Goal: Task Accomplishment & Management: Use online tool/utility

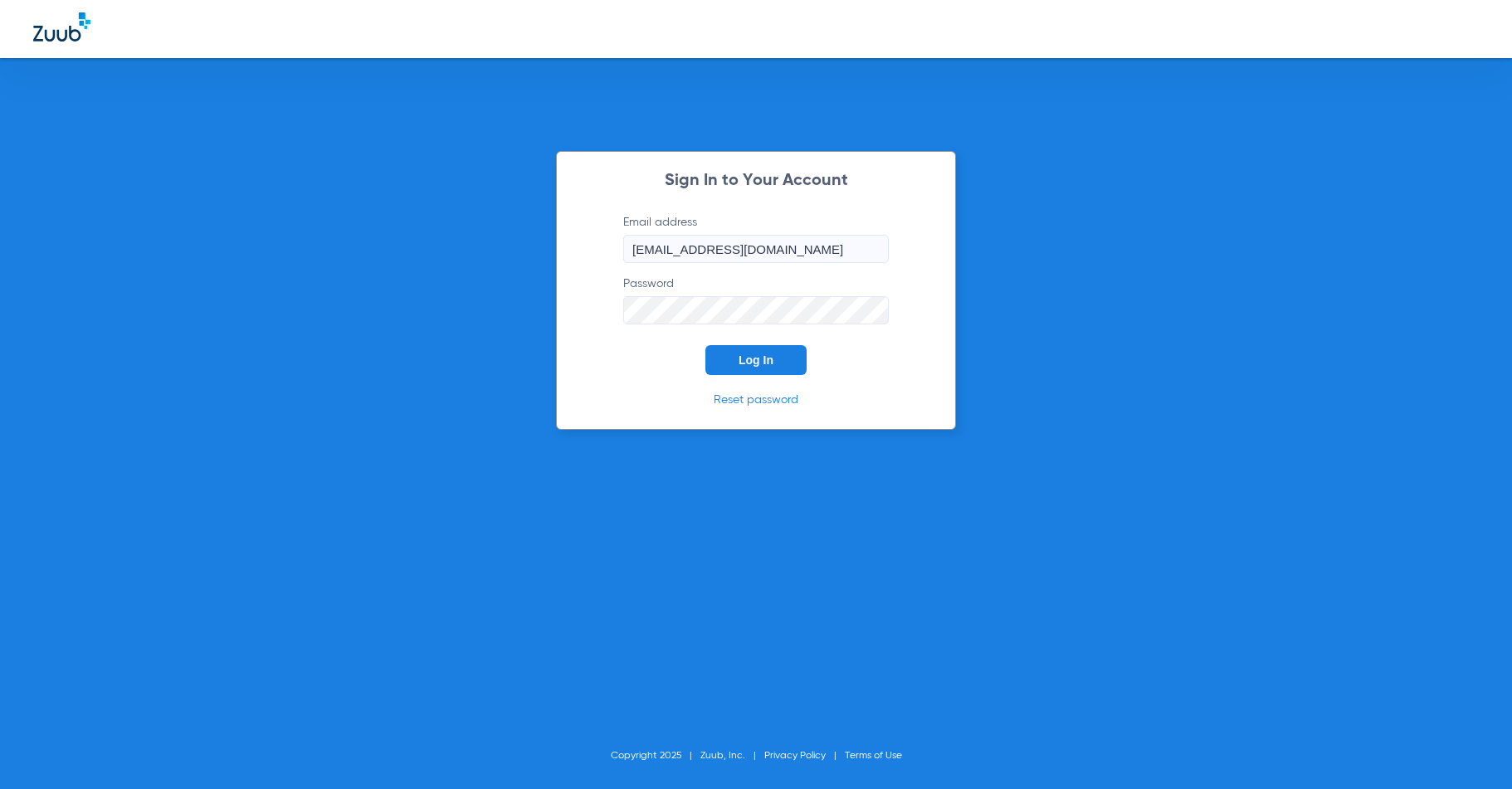
click at [742, 362] on span "Log In" at bounding box center [755, 360] width 34 height 13
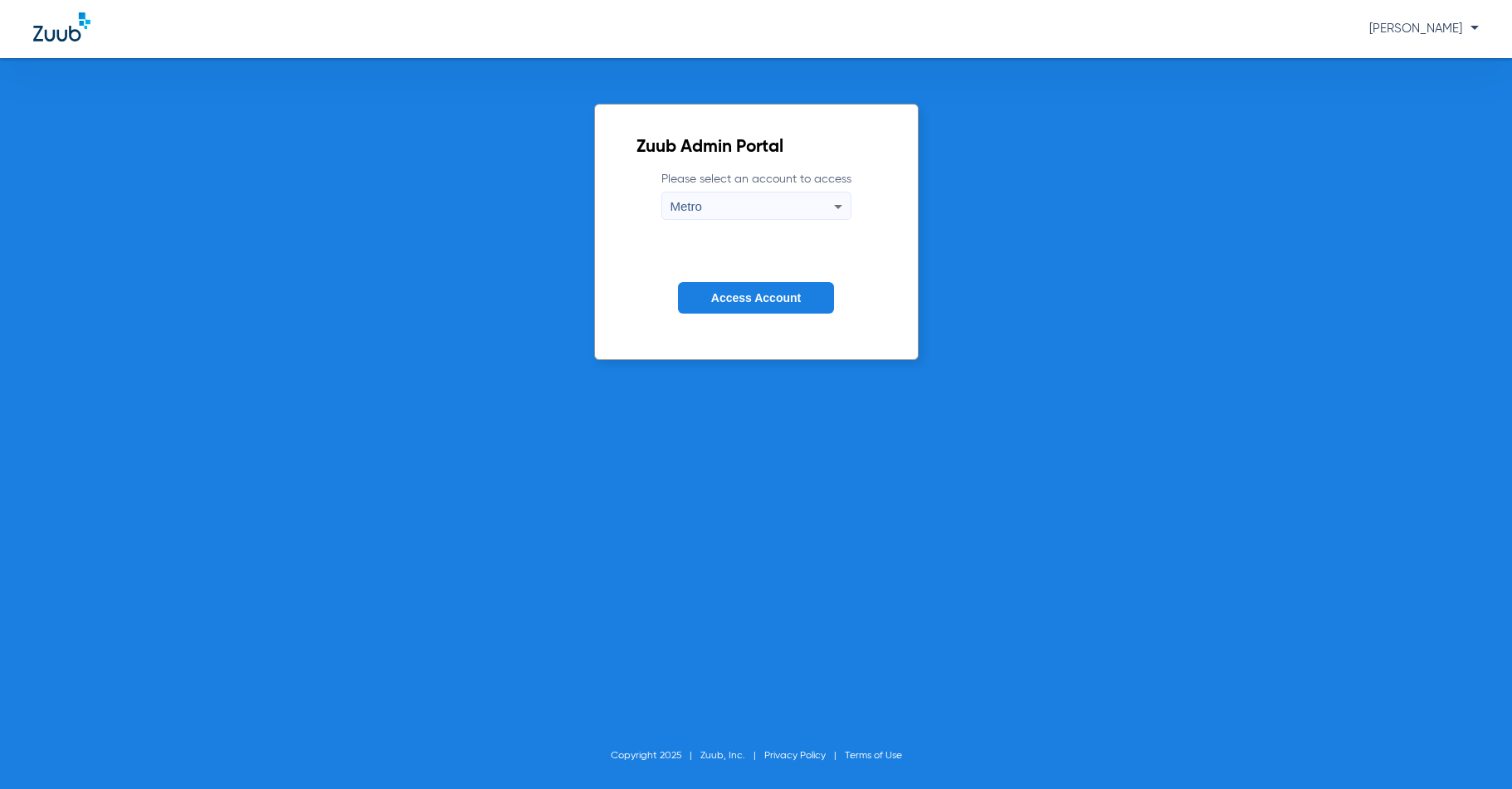
click at [728, 306] on button "Access Account" at bounding box center [756, 298] width 156 height 33
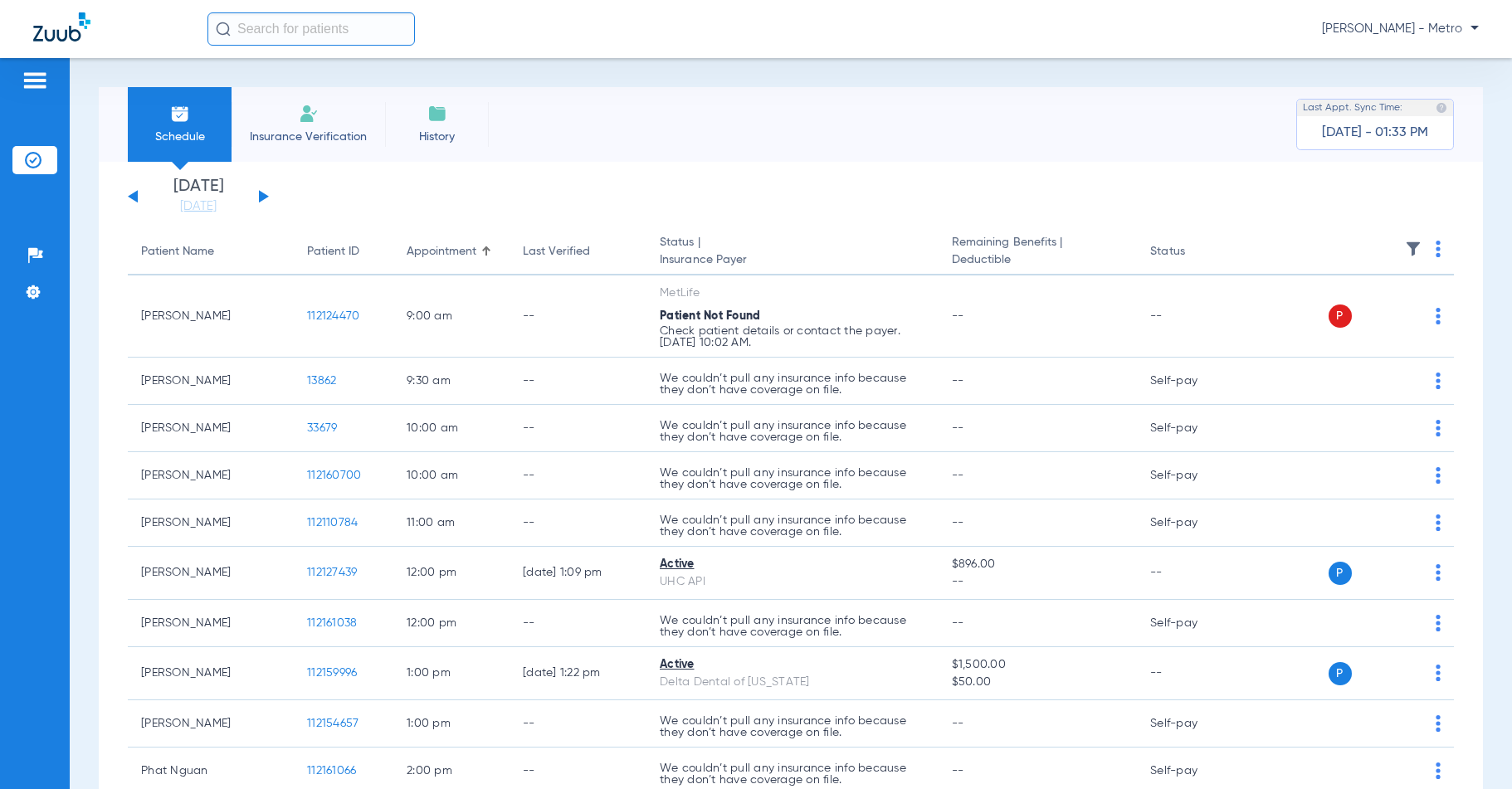
click at [314, 125] on li "Insurance Verification" at bounding box center [308, 125] width 154 height 75
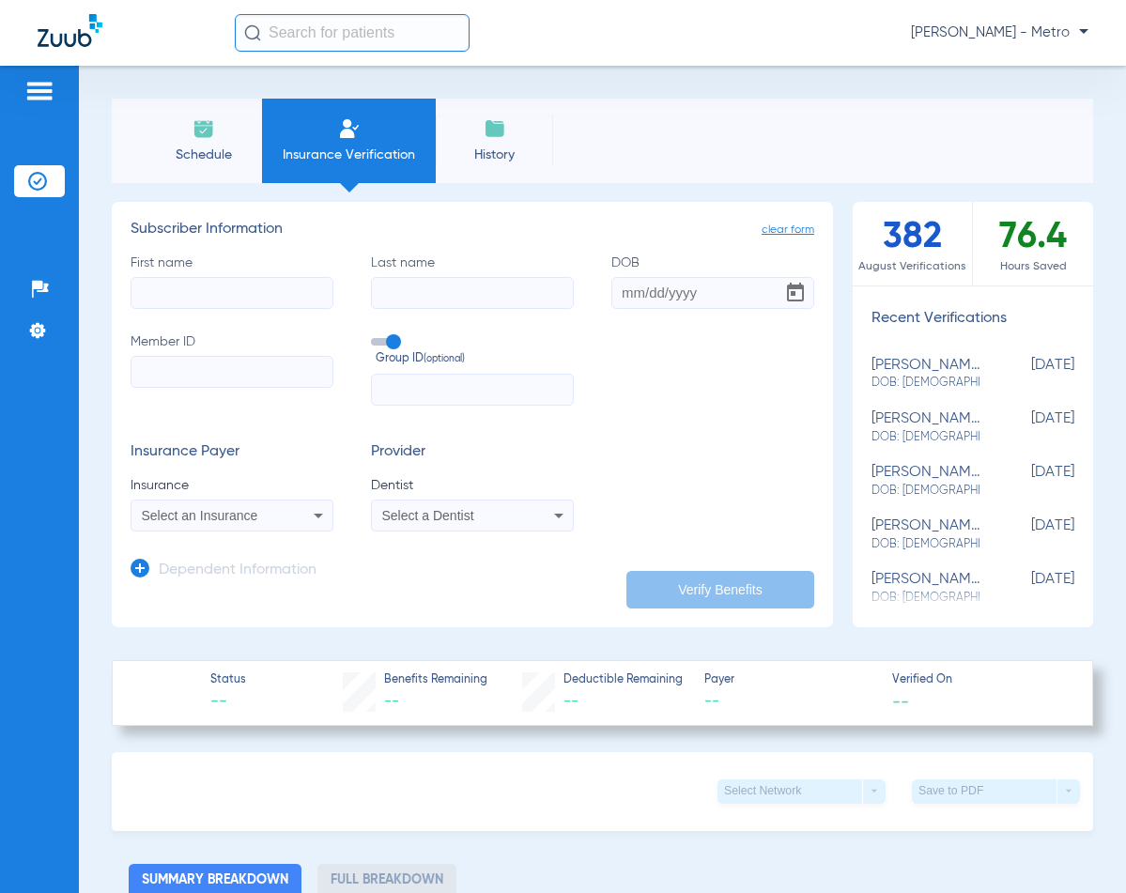
click at [183, 377] on input "Member ID" at bounding box center [232, 372] width 203 height 32
paste input "8057709991"
type input "8057709991"
click at [163, 298] on input "First name" at bounding box center [232, 293] width 203 height 32
type input "[PERSON_NAME]"
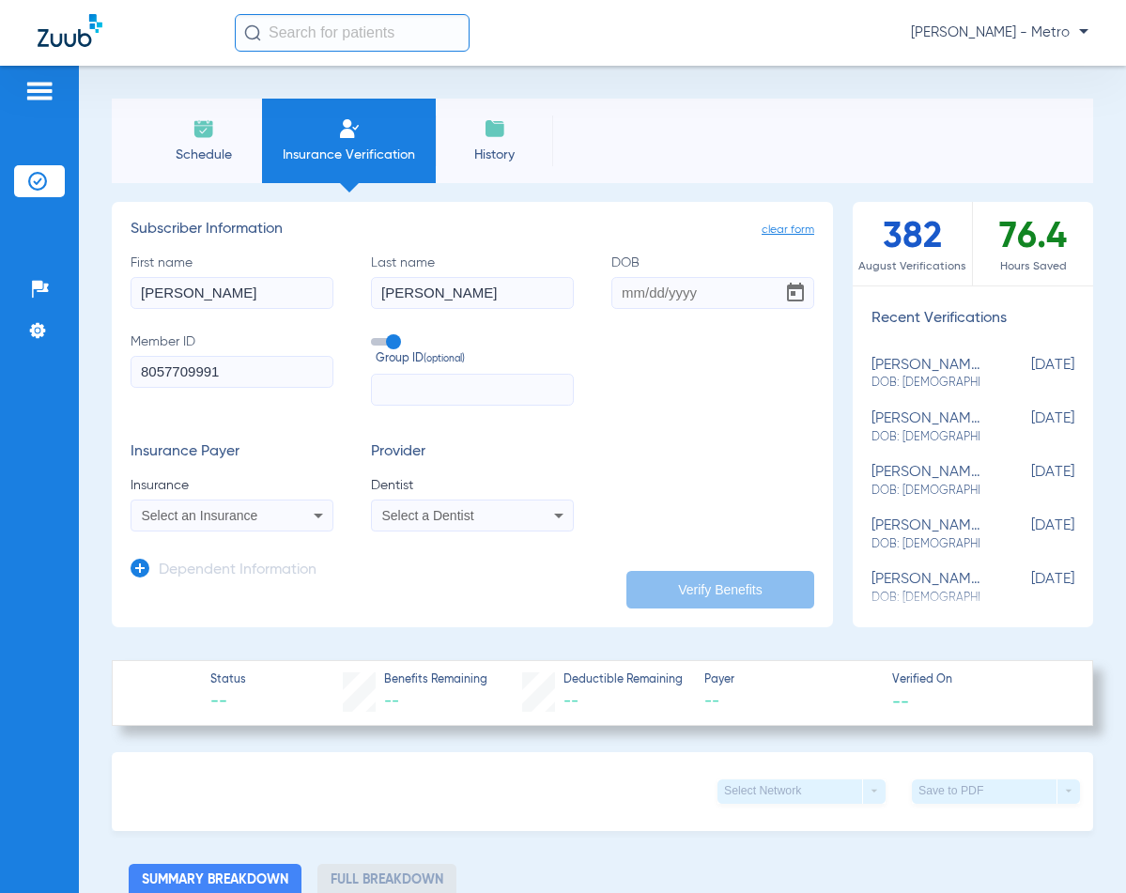
type input "[PERSON_NAME]"
type input "[DATE]"
click at [223, 521] on span "Select an Insurance" at bounding box center [200, 515] width 116 height 15
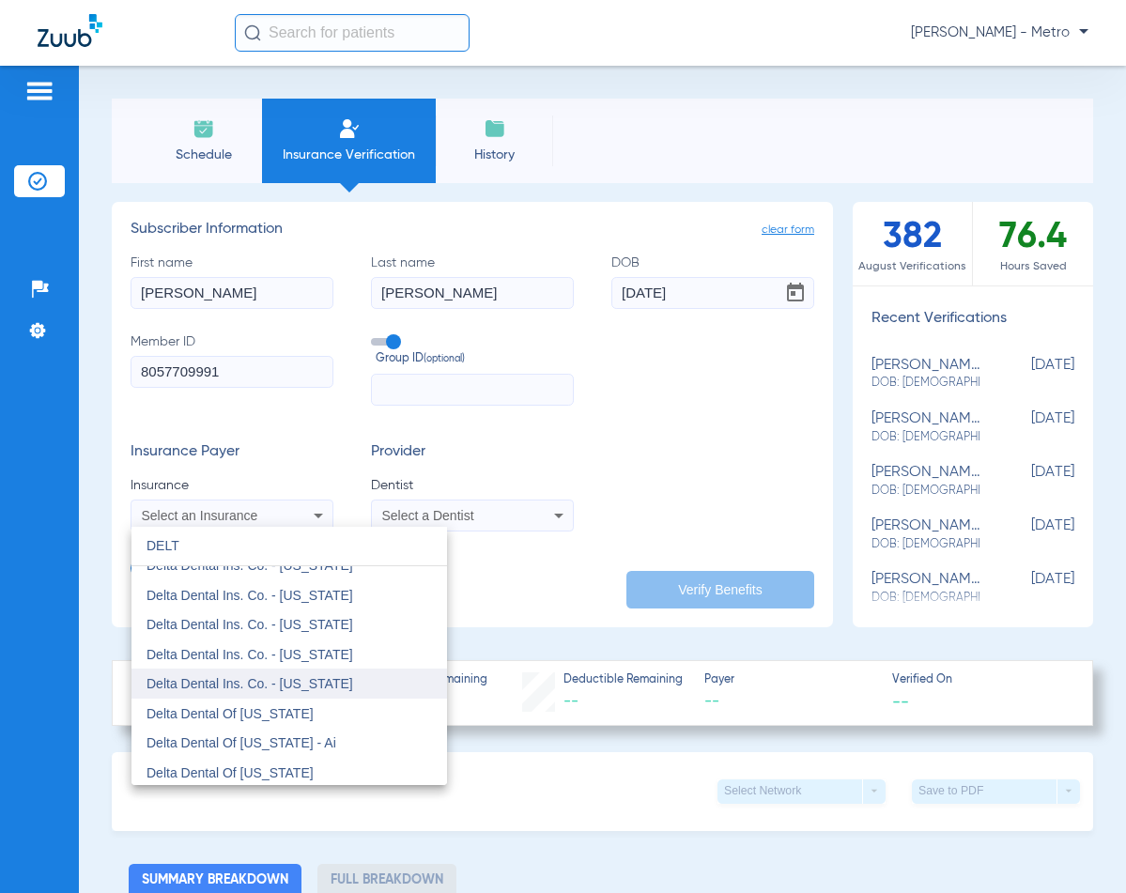
scroll to position [376, 0]
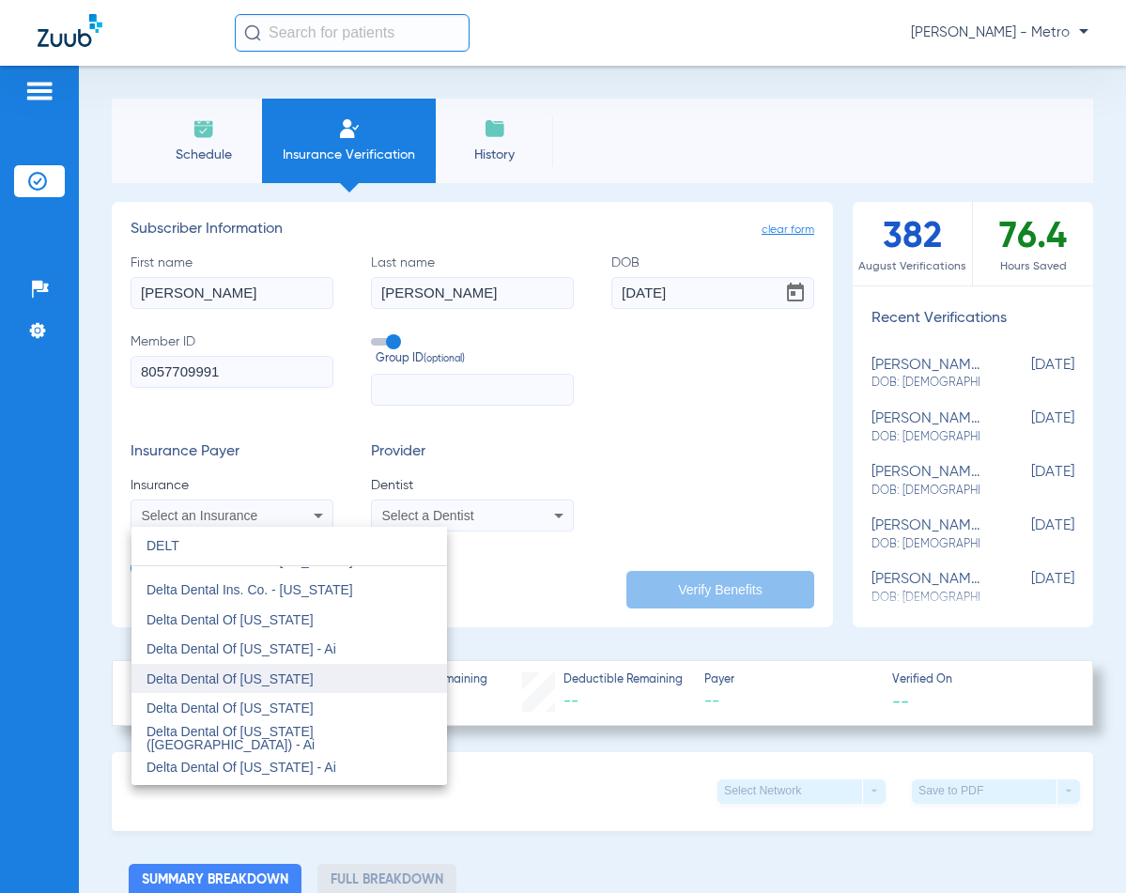
type input "DELT"
click at [313, 683] on mat-option "Delta Dental Of [US_STATE]" at bounding box center [290, 679] width 316 height 30
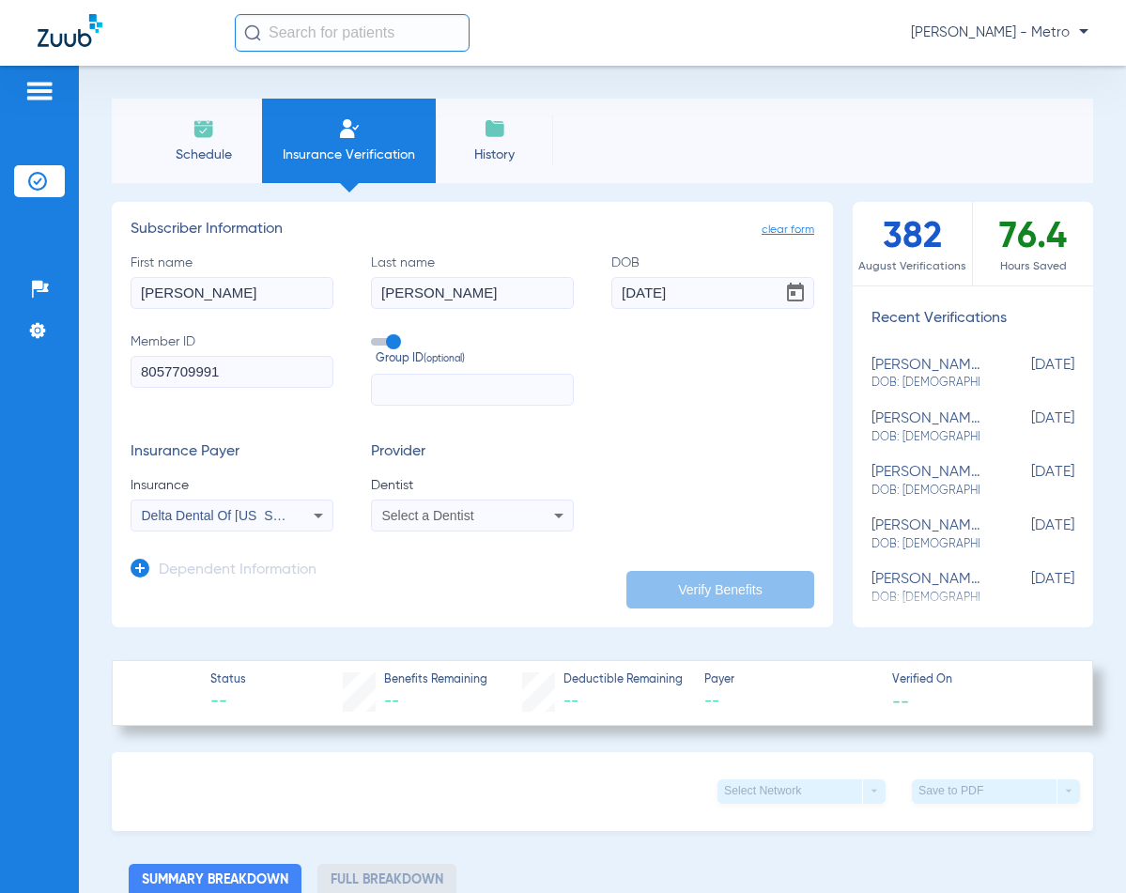
click at [429, 516] on span "Select a Dentist" at bounding box center [428, 515] width 92 height 15
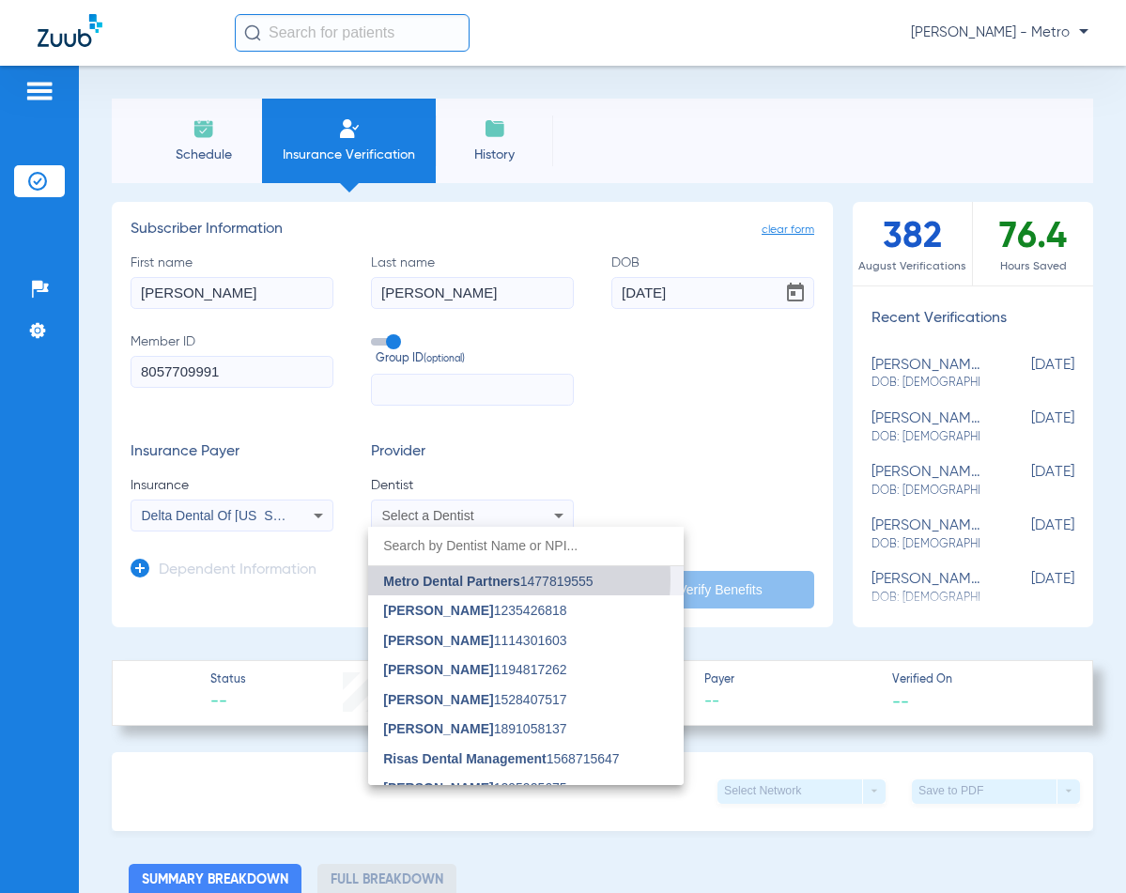
click at [472, 579] on span "Metro Dental Partners" at bounding box center [451, 581] width 136 height 15
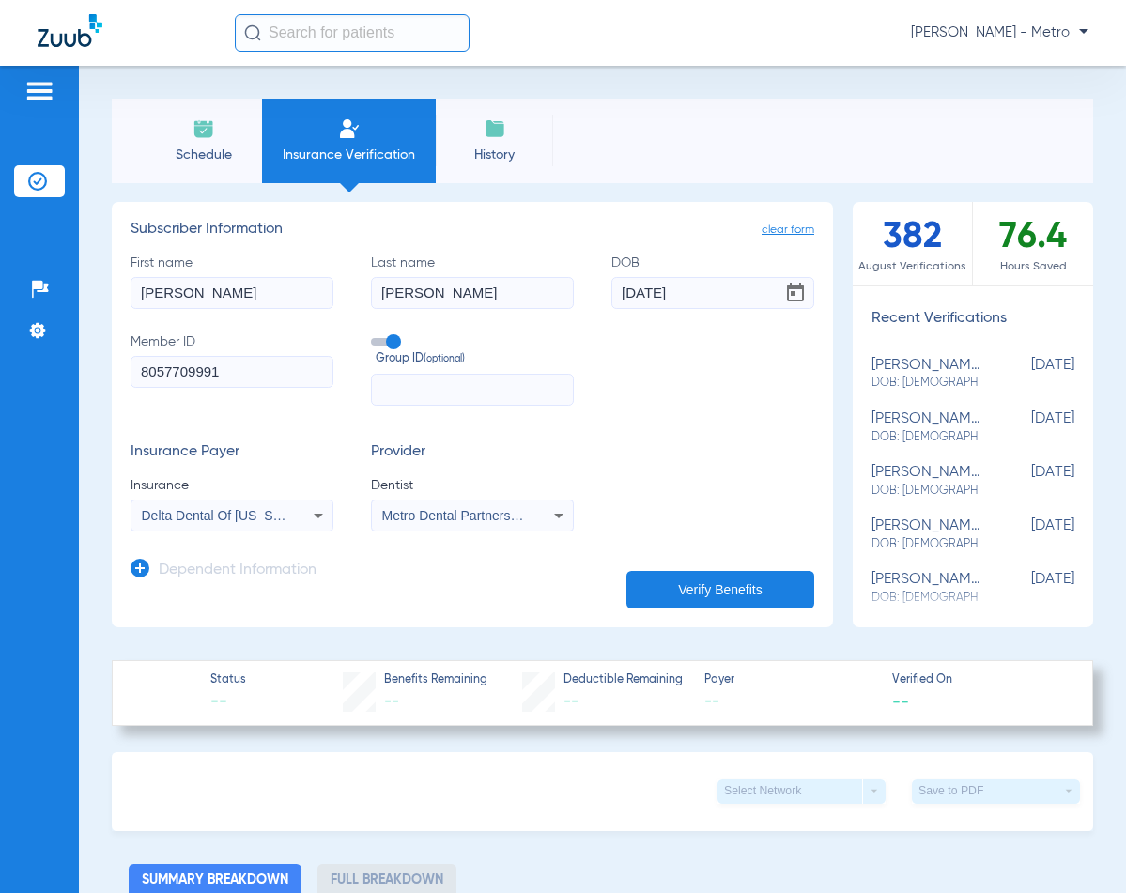
click at [691, 594] on button "Verify Benefits" at bounding box center [721, 590] width 188 height 38
type input "[PERSON_NAME]"
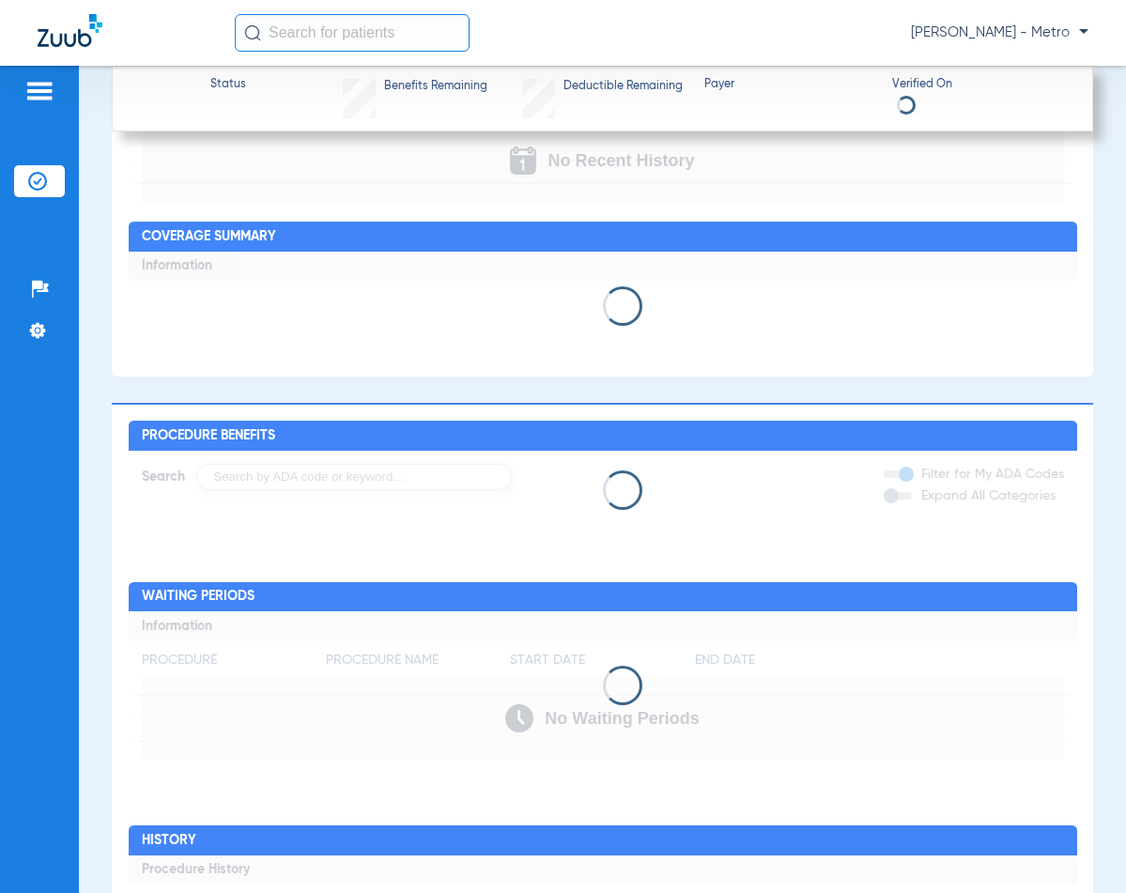
scroll to position [933, 0]
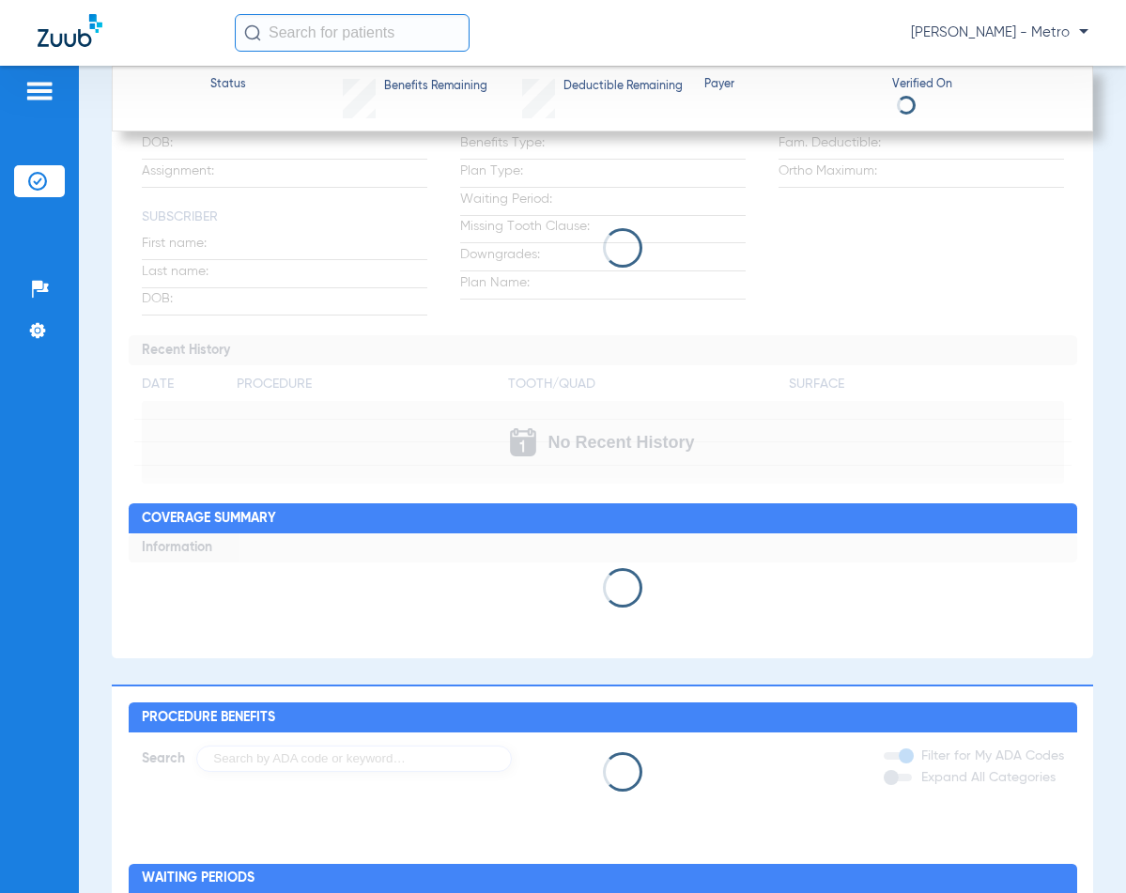
click at [252, 580] on div at bounding box center [603, 587] width 949 height 39
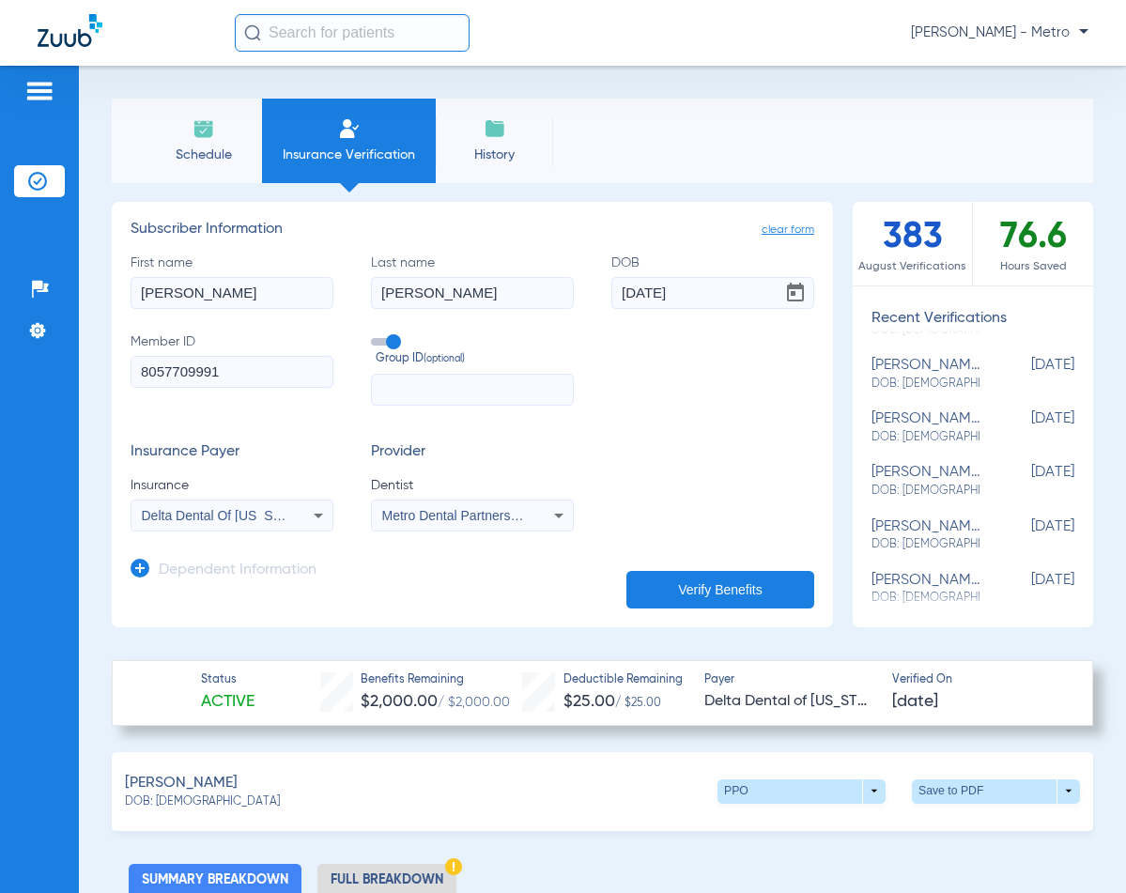
scroll to position [0, 0]
click at [974, 789] on span at bounding box center [996, 791] width 45 height 45
click at [840, 828] on span "Save to PDF" at bounding box center [841, 826] width 74 height 13
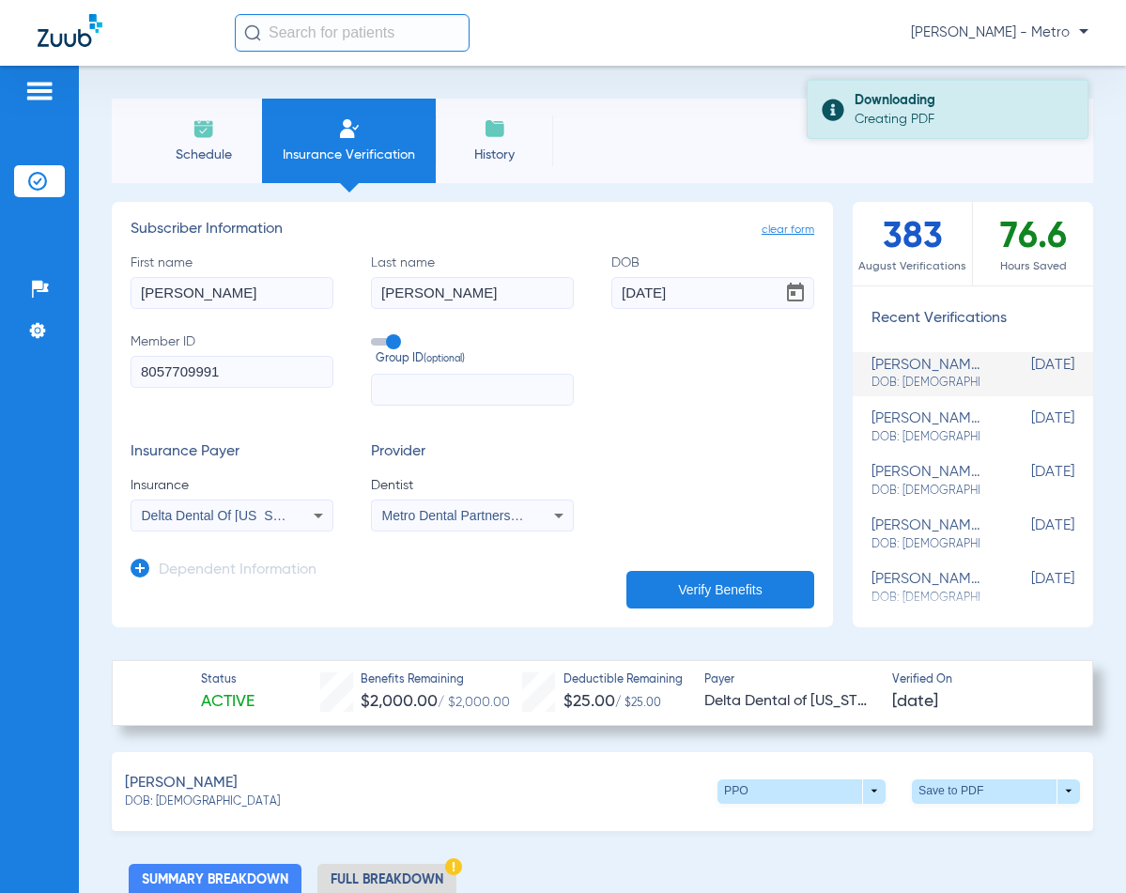
click at [969, 110] on div "Creating PDF" at bounding box center [963, 119] width 217 height 19
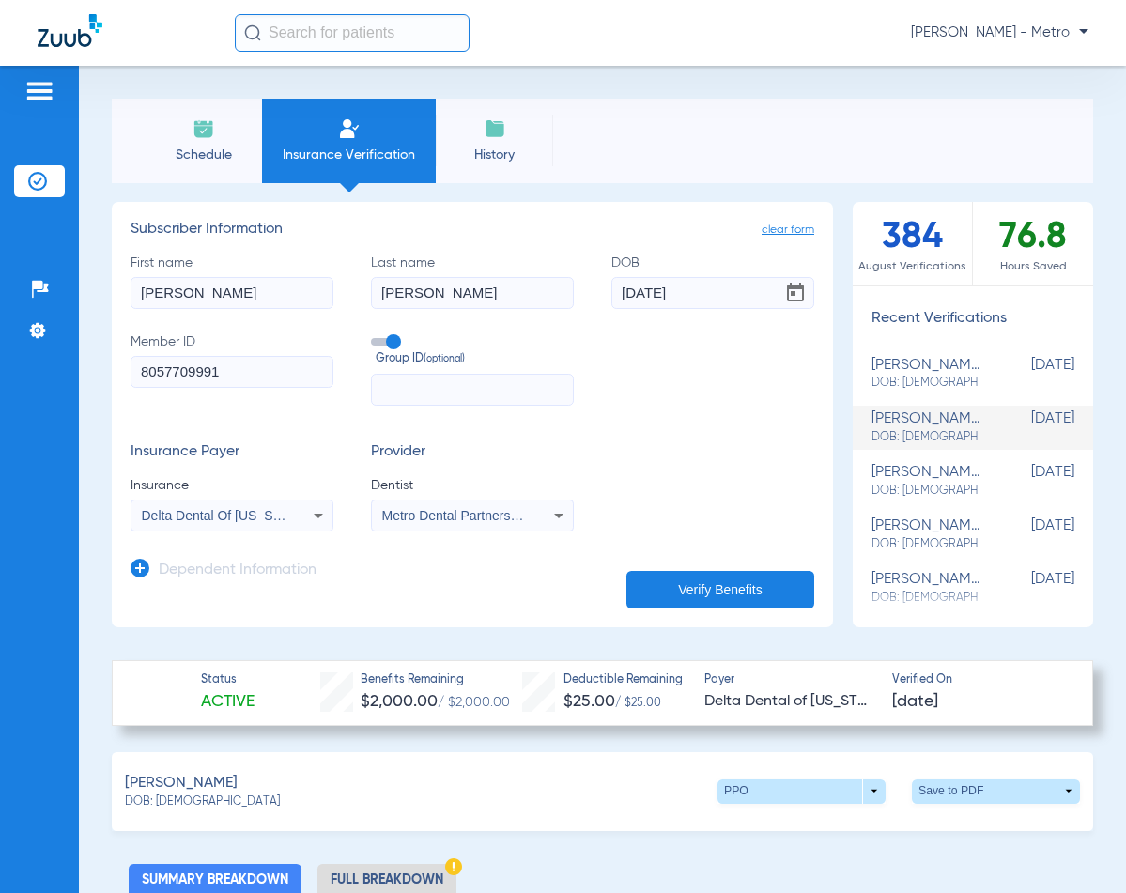
drag, startPoint x: 255, startPoint y: 376, endPoint x: -228, endPoint y: 405, distance: 483.8
click at [0, 405] on html "[PERSON_NAME] - Metro Patients Insurance Verification Setup Help Center Setting…" at bounding box center [563, 446] width 1126 height 893
paste input "4466015650"
type input "4466015650"
drag, startPoint x: 218, startPoint y: 293, endPoint x: 23, endPoint y: 279, distance: 195.9
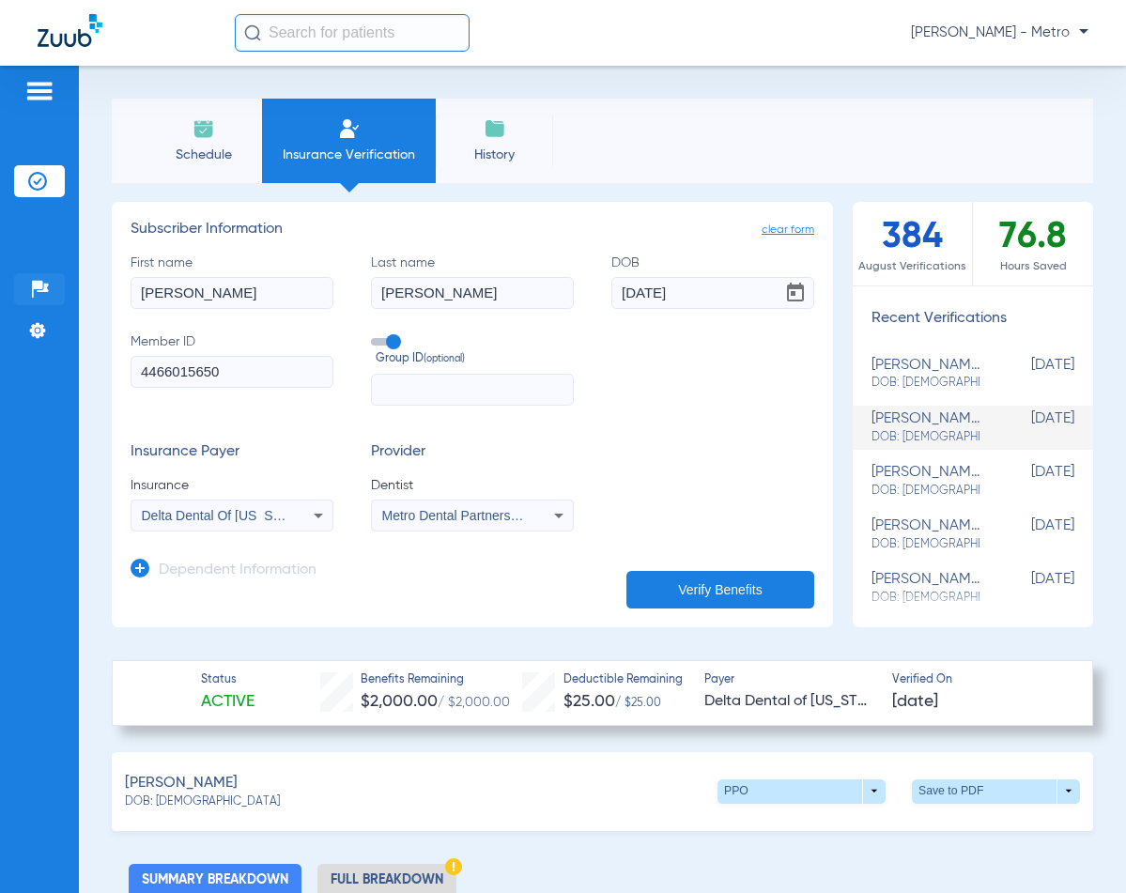
click at [23, 279] on div "Patients Insurance Verification Setup Help Center Settings Schedule Insurance V…" at bounding box center [563, 512] width 1126 height 893
type input "[PERSON_NAME]"
click at [725, 294] on input "[DATE]" at bounding box center [713, 293] width 203 height 32
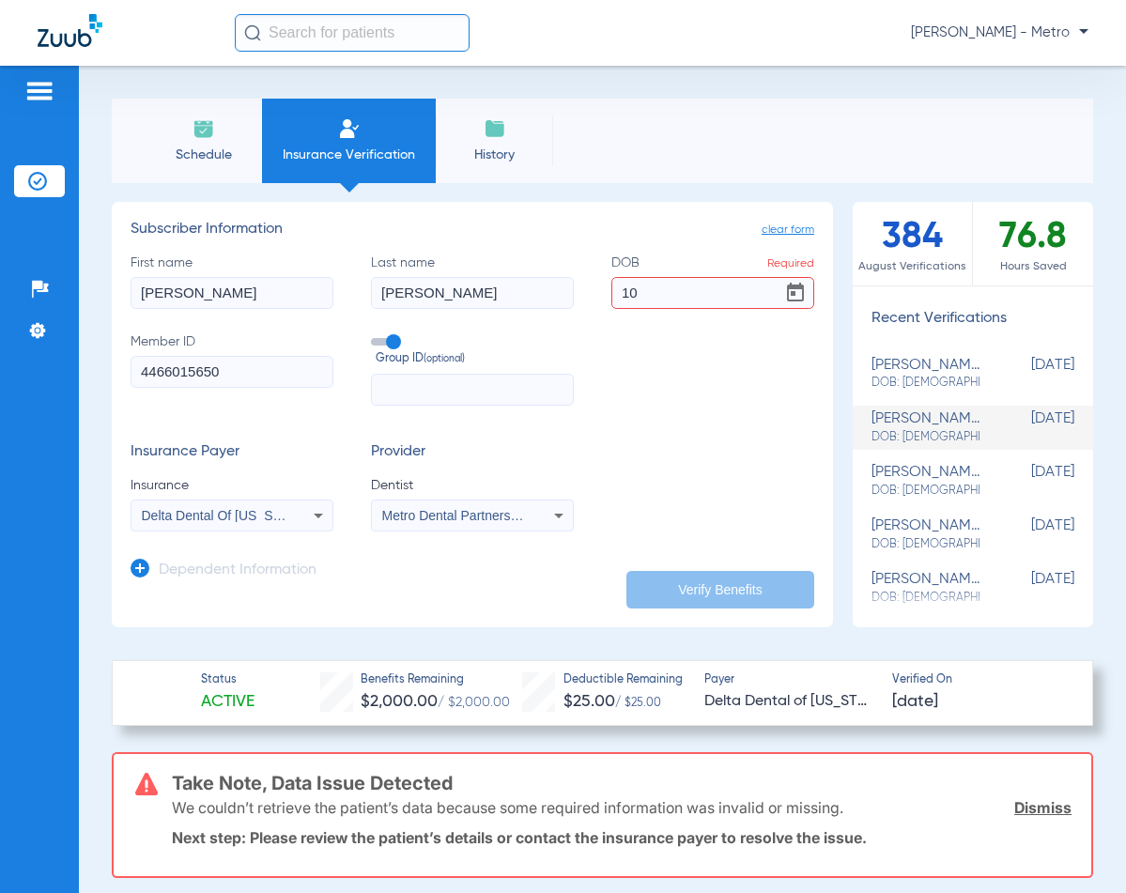
type input "1"
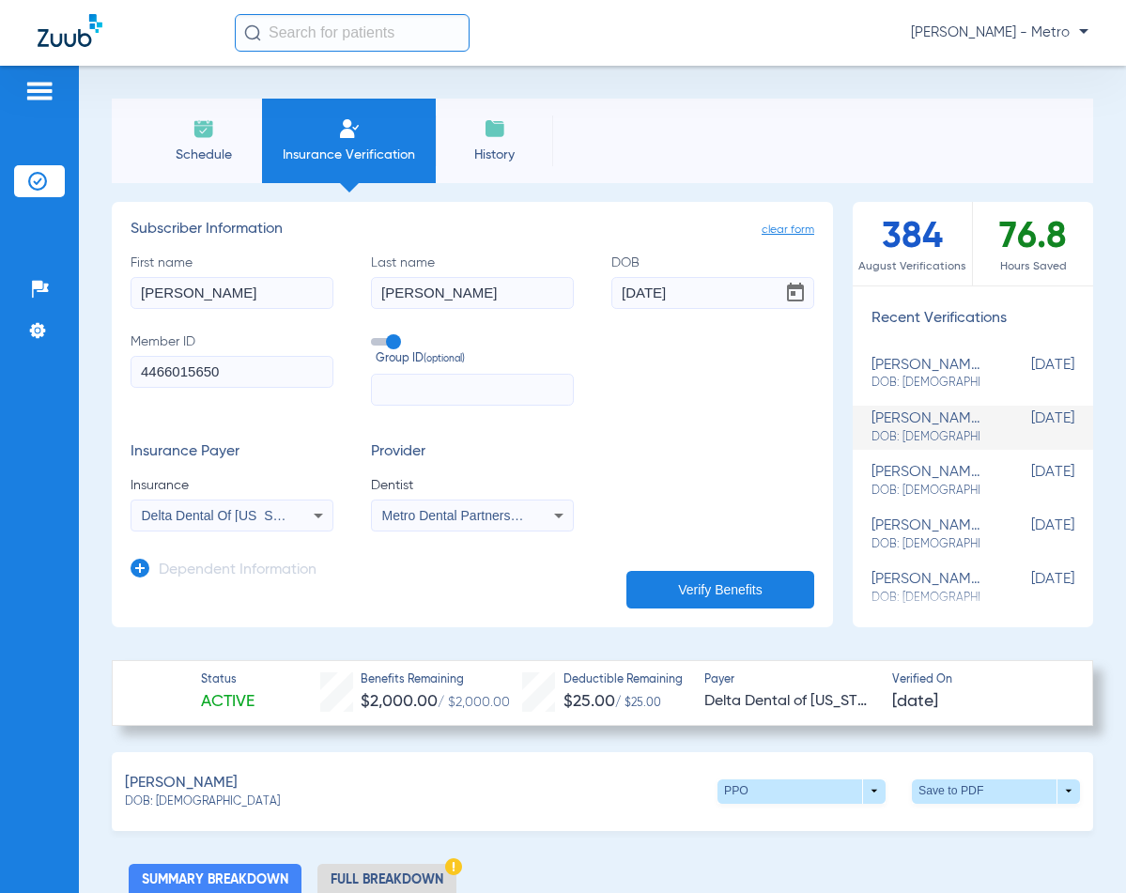
type input "[DATE]"
click at [295, 523] on div "Delta Dental Of [US_STATE]" at bounding box center [232, 516] width 201 height 23
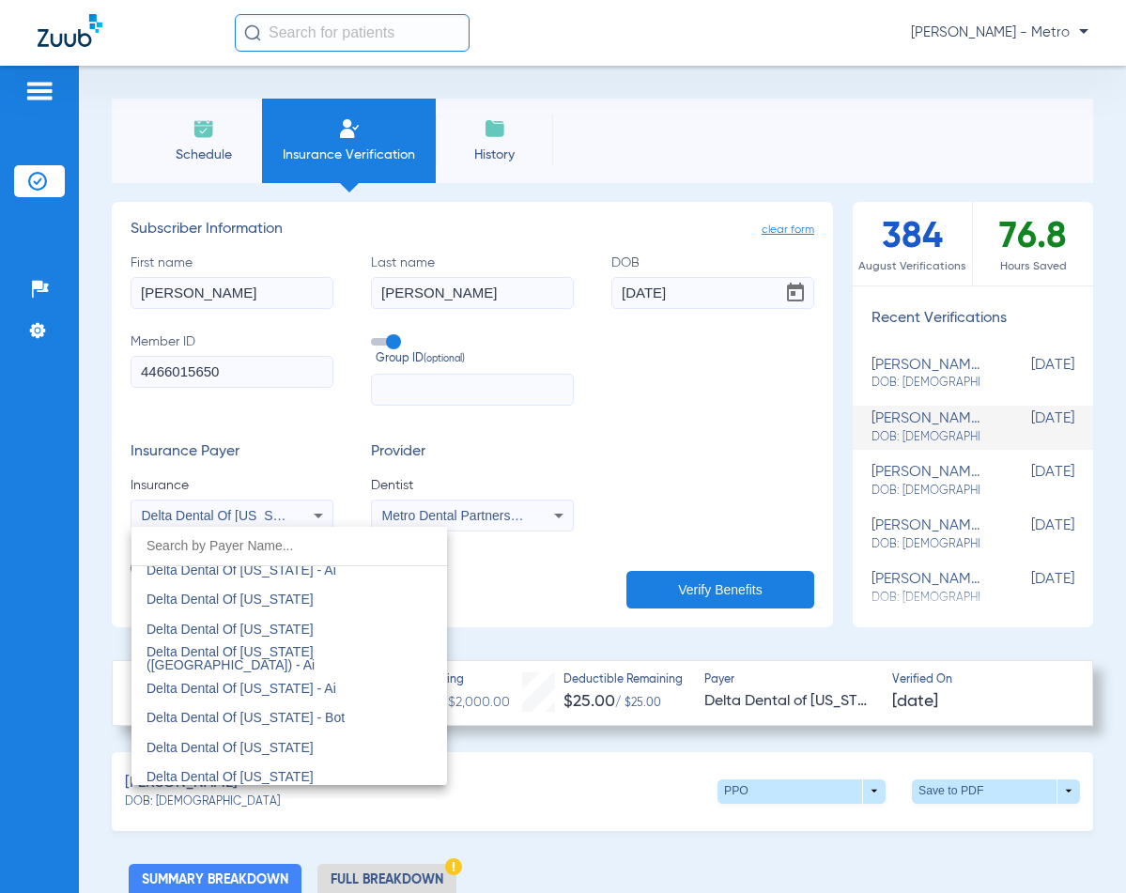
scroll to position [4302, 0]
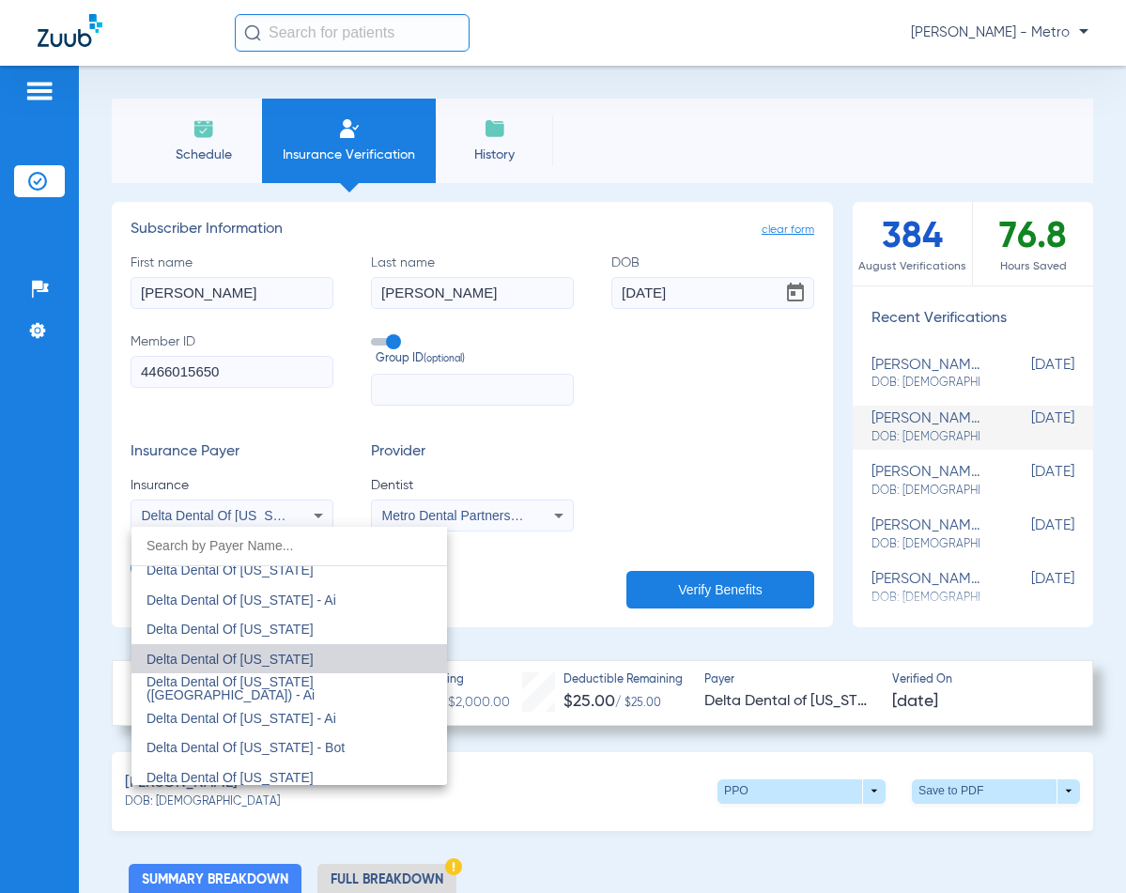
click at [297, 650] on mat-option "Delta Dental Of [US_STATE]" at bounding box center [290, 660] width 316 height 30
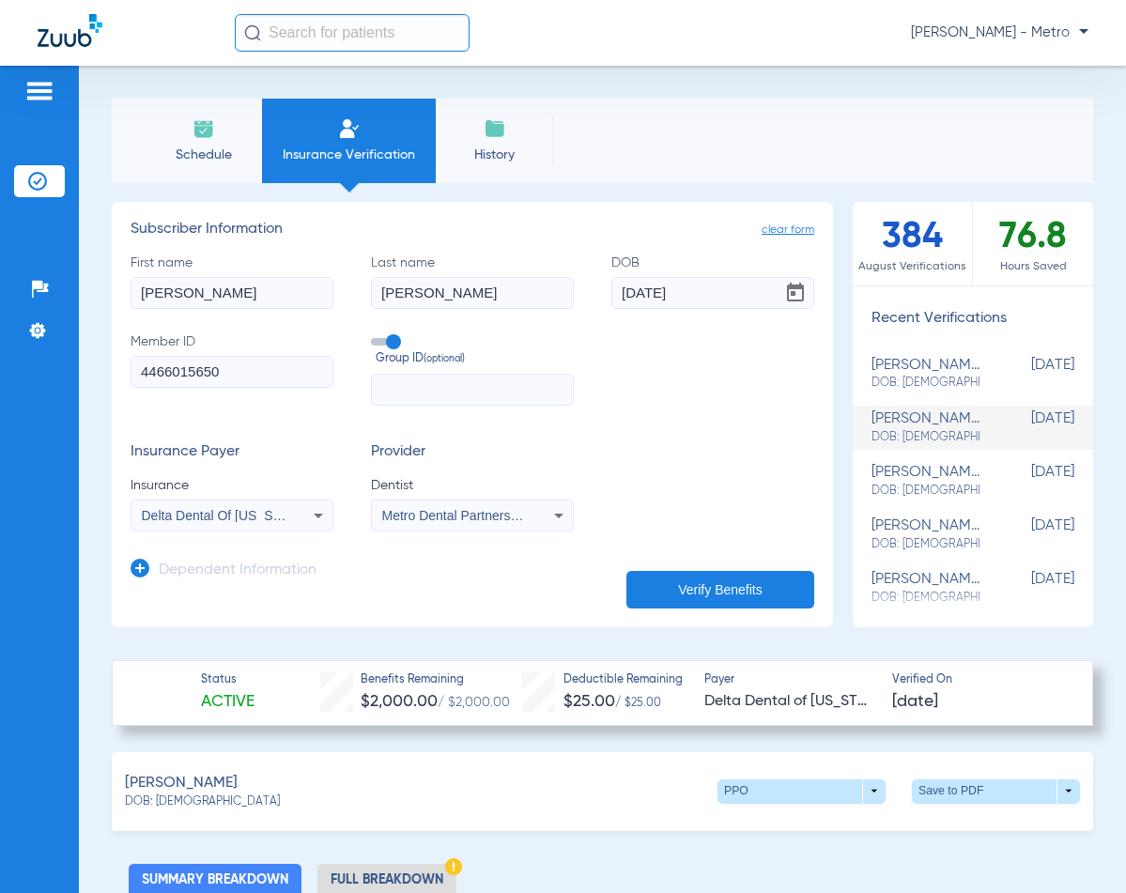
click at [672, 588] on button "Verify Benefits" at bounding box center [721, 590] width 188 height 38
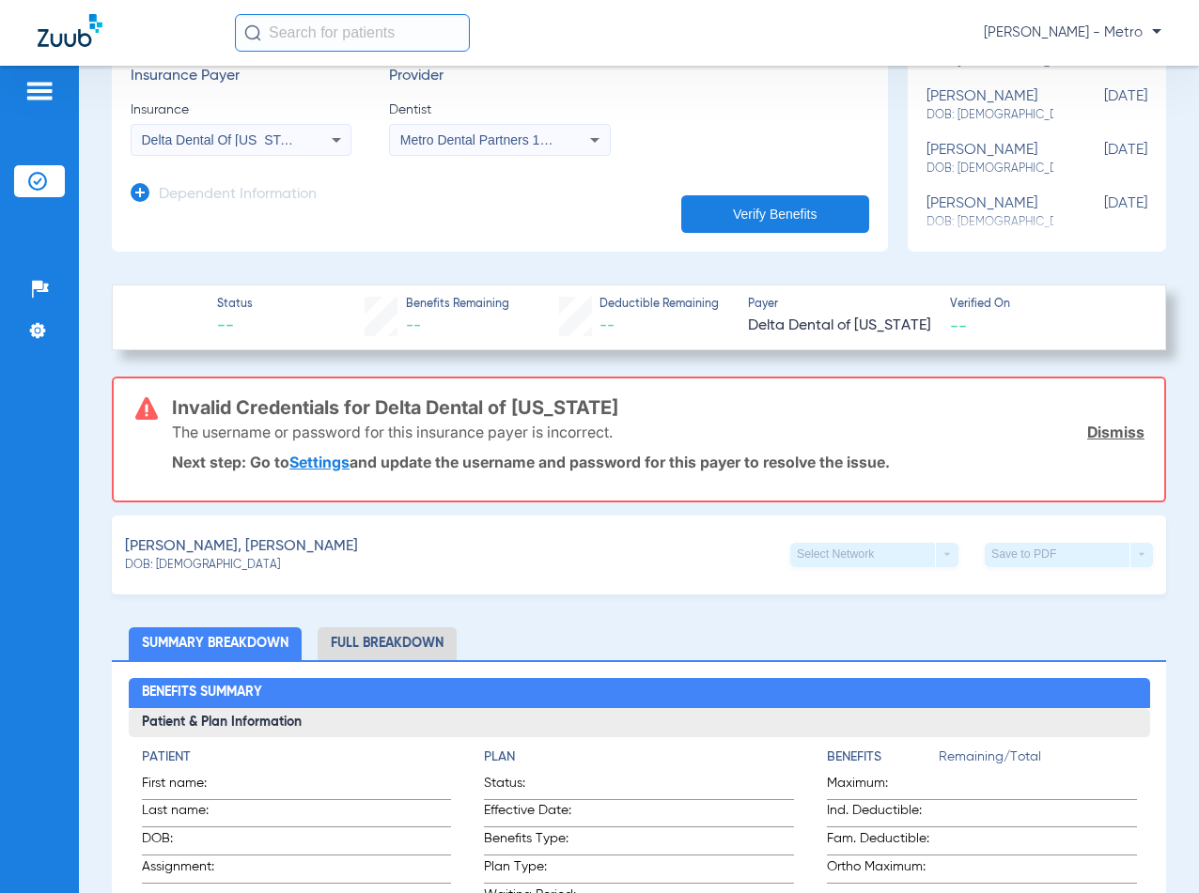
scroll to position [0, 0]
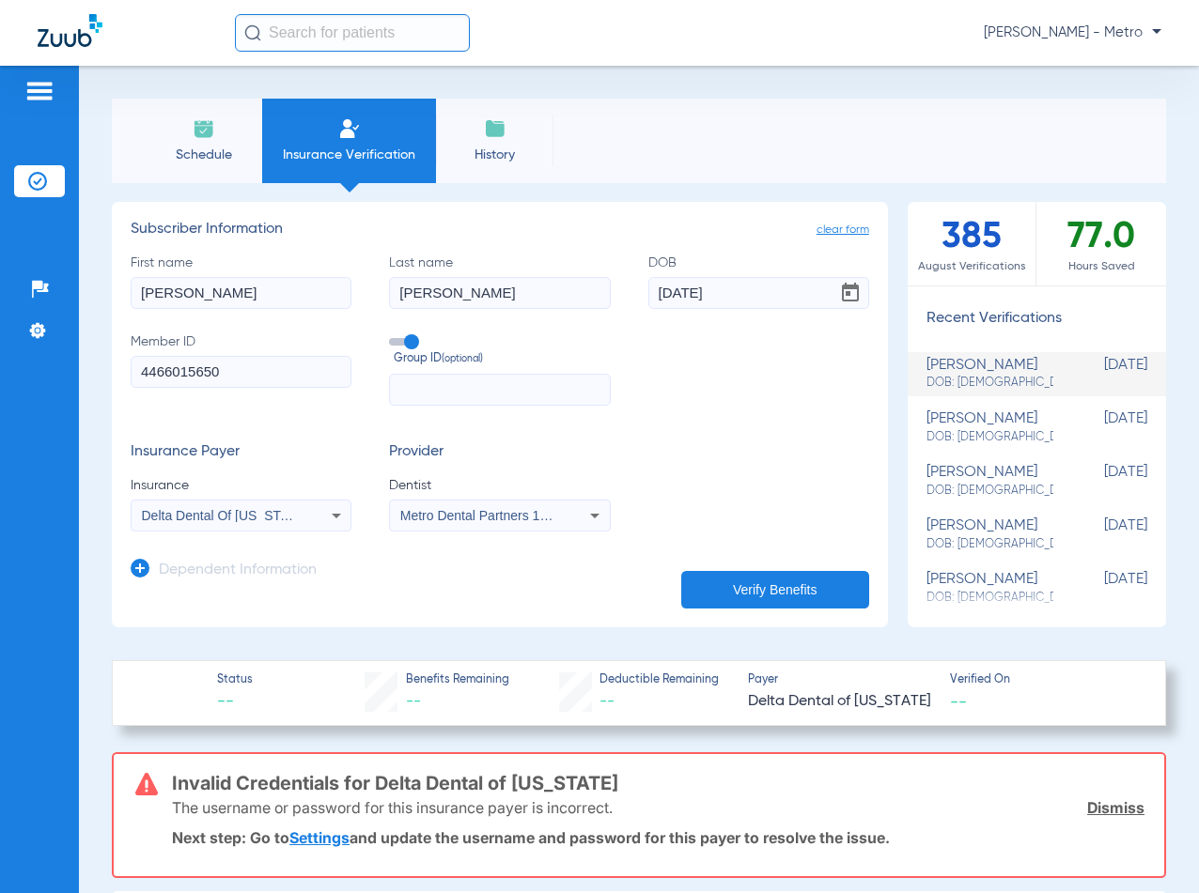
click at [458, 292] on input "[PERSON_NAME]" at bounding box center [499, 293] width 221 height 32
drag, startPoint x: 458, startPoint y: 292, endPoint x: 203, endPoint y: 318, distance: 256.0
click at [203, 318] on div "First name [PERSON_NAME] Last name [PERSON_NAME] DOB [DEMOGRAPHIC_DATA] Member …" at bounding box center [500, 330] width 738 height 152
type input "[PERSON_NAME]"
click at [711, 590] on button "Verify Benefits" at bounding box center [775, 590] width 188 height 38
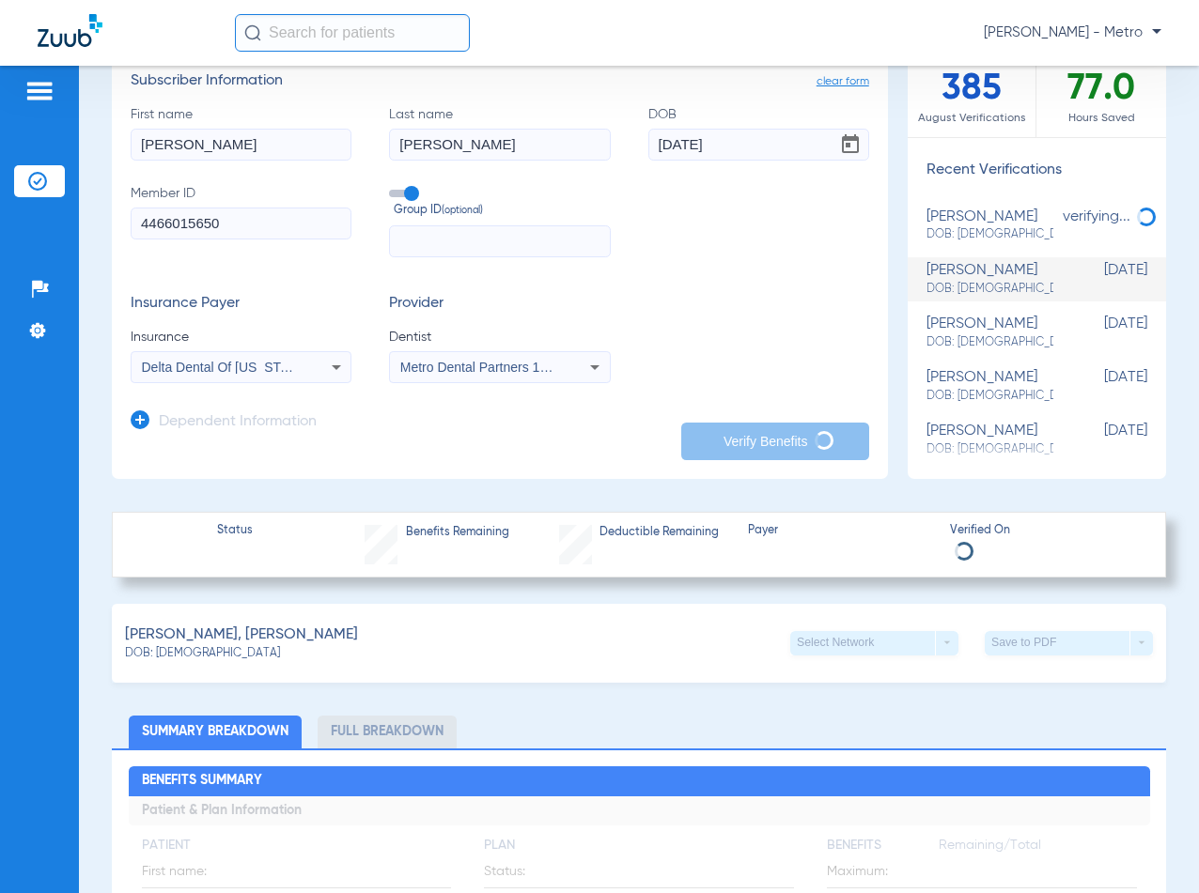
scroll to position [282, 0]
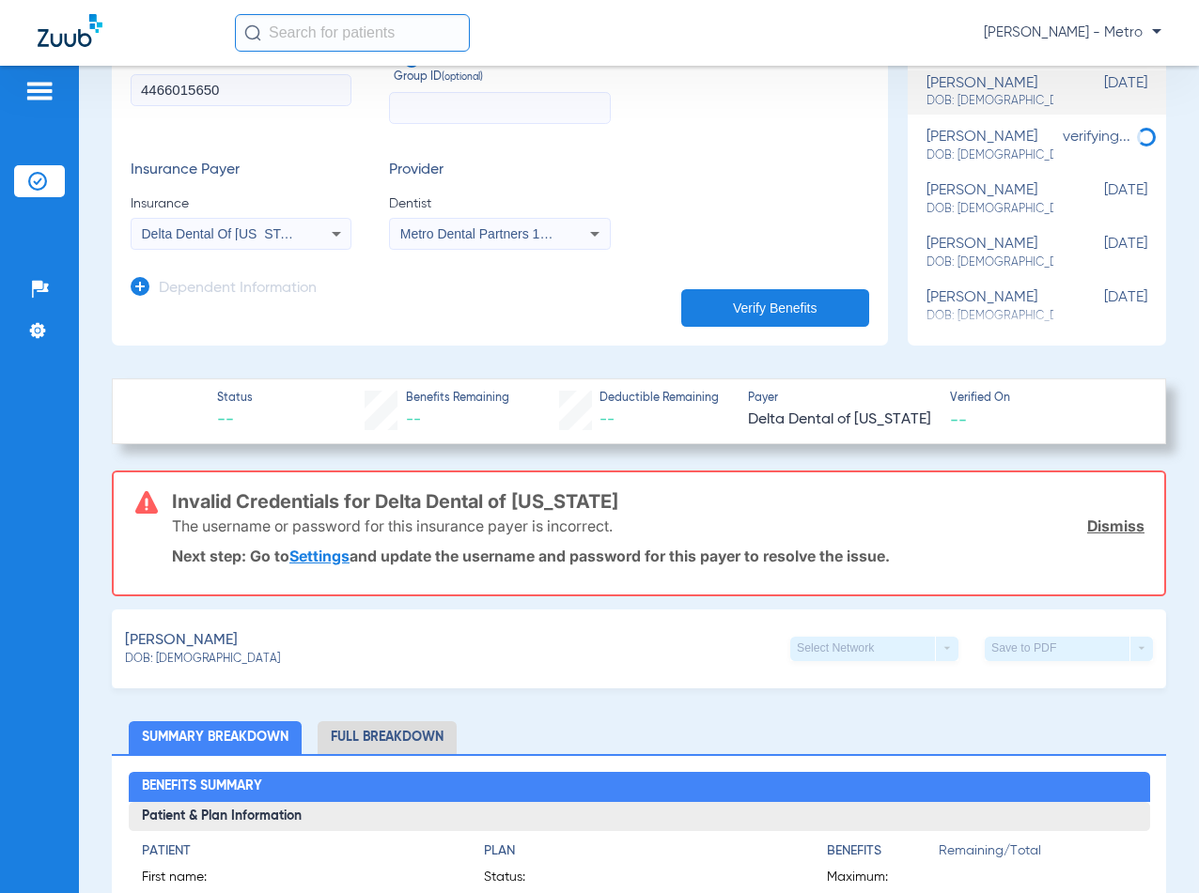
click at [1100, 522] on link "Dismiss" at bounding box center [1115, 526] width 57 height 19
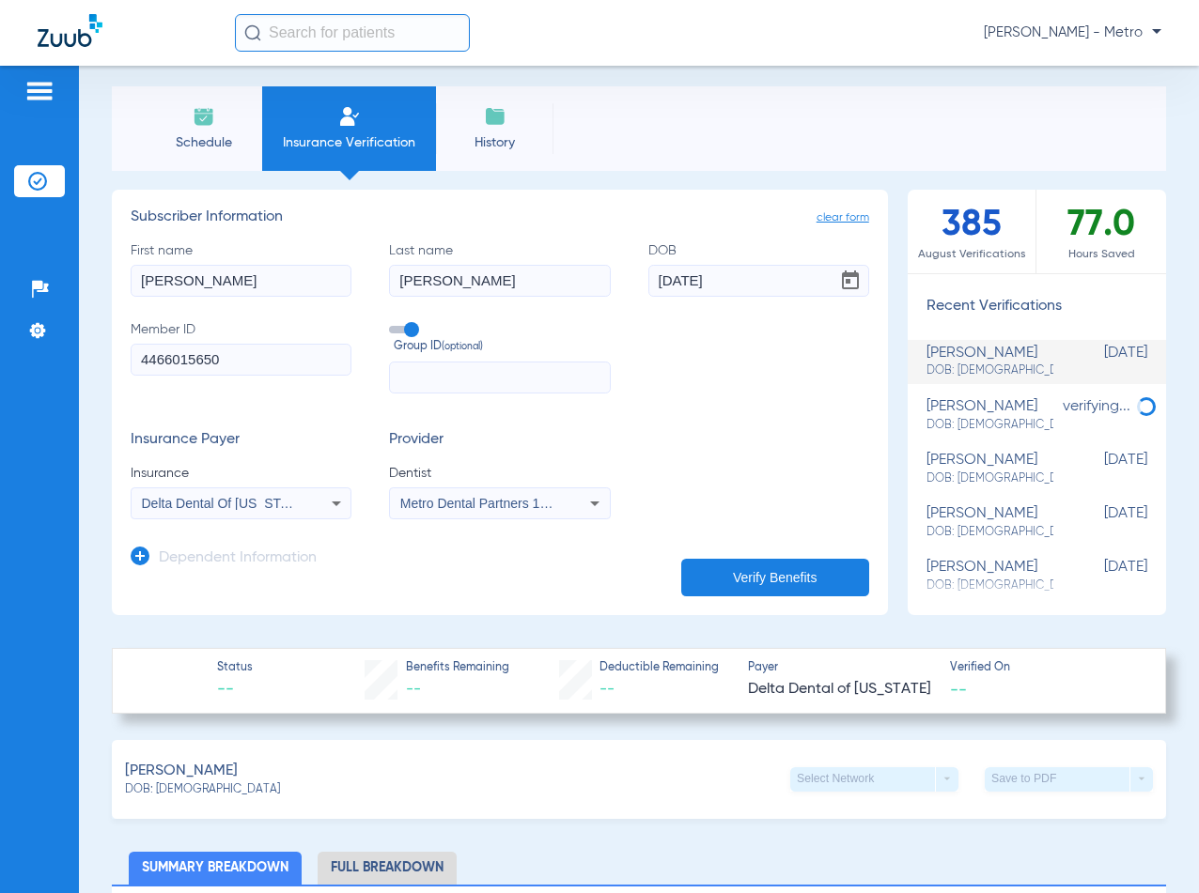
scroll to position [0, 0]
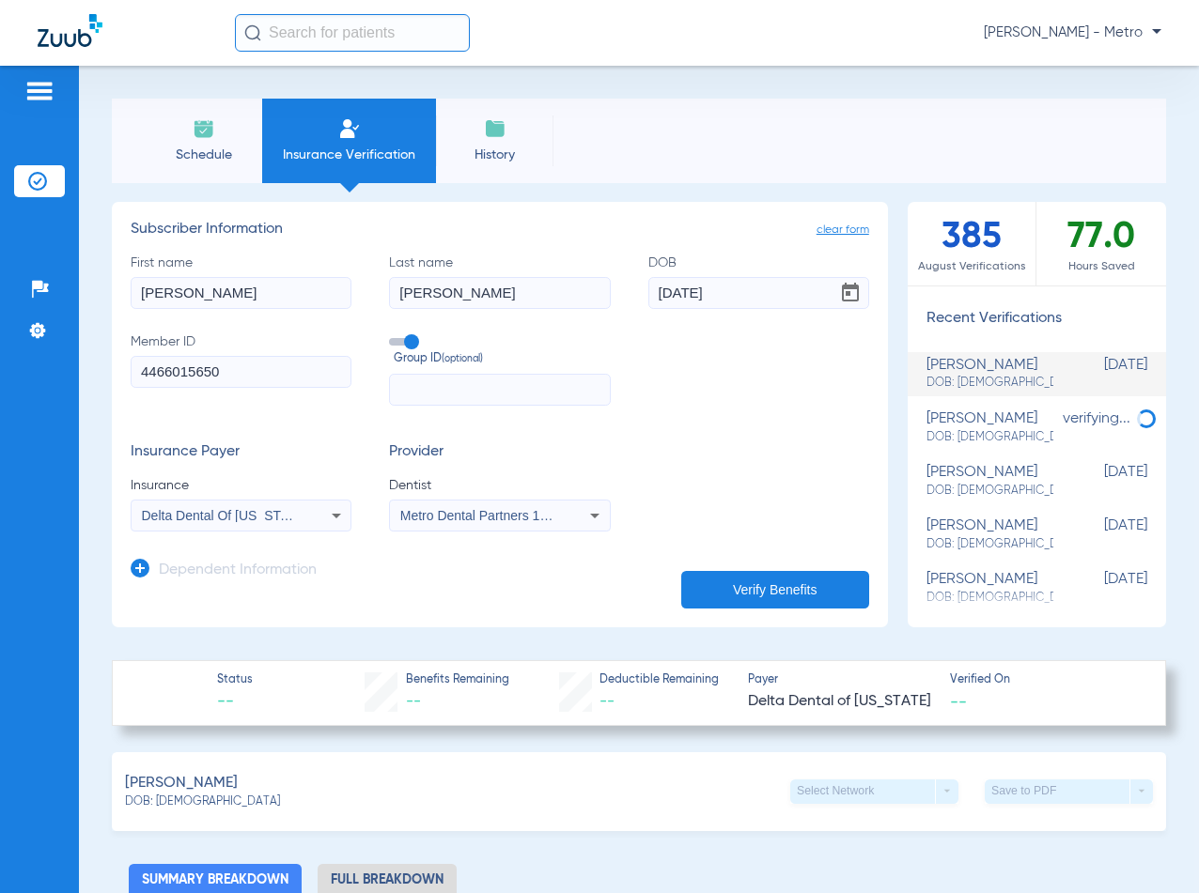
drag, startPoint x: 275, startPoint y: 300, endPoint x: -287, endPoint y: 379, distance: 567.3
click at [0, 379] on html "[PERSON_NAME] - Metro Patients Insurance Verification Setup Help Center Setting…" at bounding box center [599, 446] width 1199 height 893
type input "[PERSON_NAME]"
drag, startPoint x: 766, startPoint y: 283, endPoint x: 381, endPoint y: 305, distance: 384.9
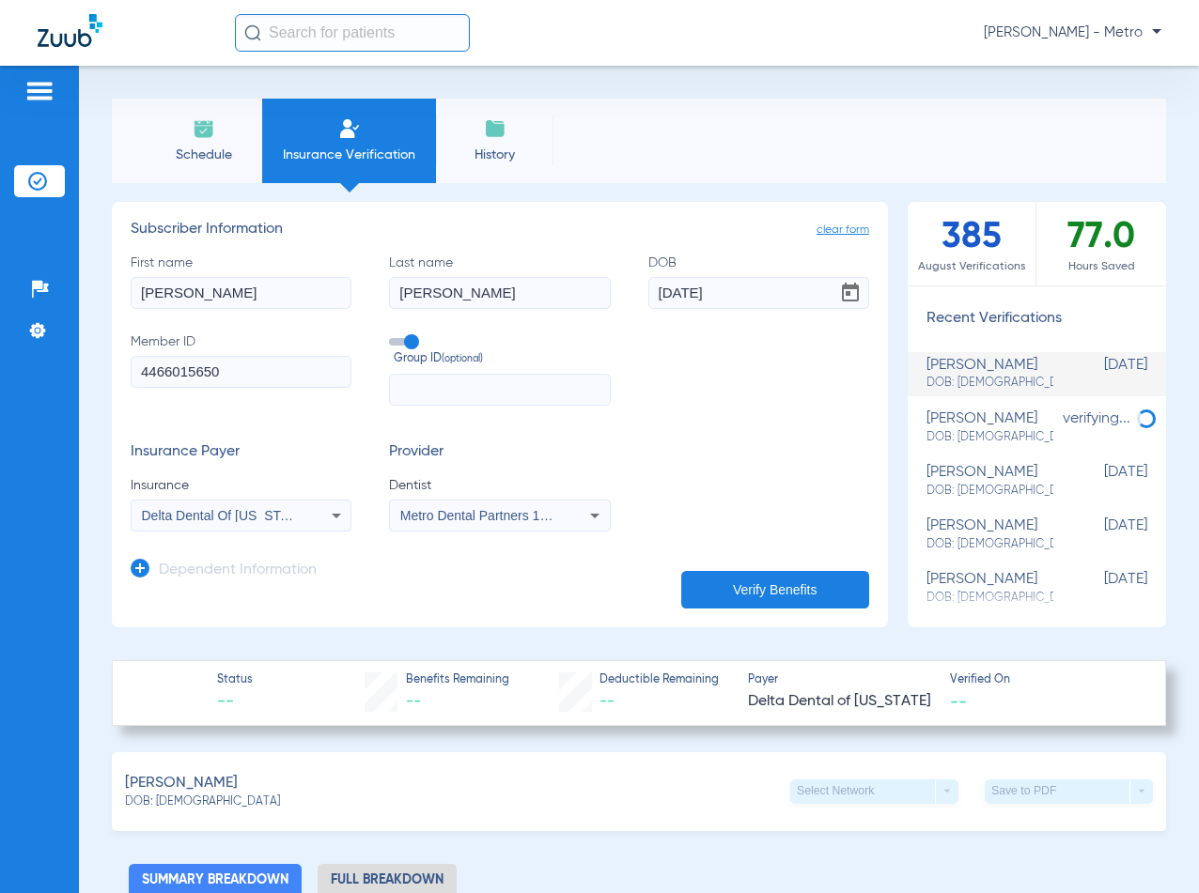
click at [381, 305] on div "First name [PERSON_NAME] Last name [PERSON_NAME] [DEMOGRAPHIC_DATA] Member ID 4…" at bounding box center [500, 330] width 738 height 152
type input "[DATE]"
drag, startPoint x: 223, startPoint y: 368, endPoint x: 113, endPoint y: 367, distance: 109.9
click at [113, 367] on app-manual-verification-form "clear form Subscriber Information First name [PERSON_NAME] Last name [PERSON_NA…" at bounding box center [500, 415] width 776 height 426
type input "8593864"
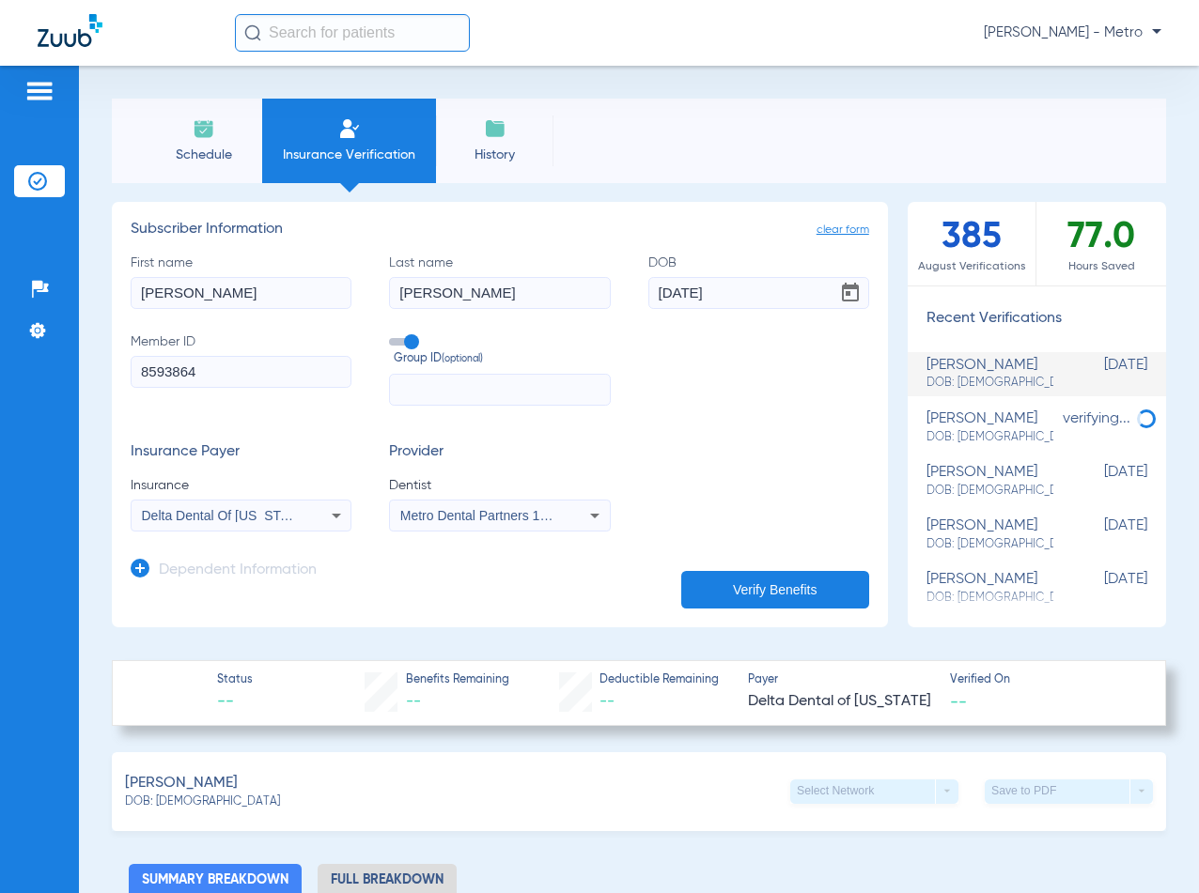
click at [334, 517] on icon at bounding box center [336, 516] width 9 height 5
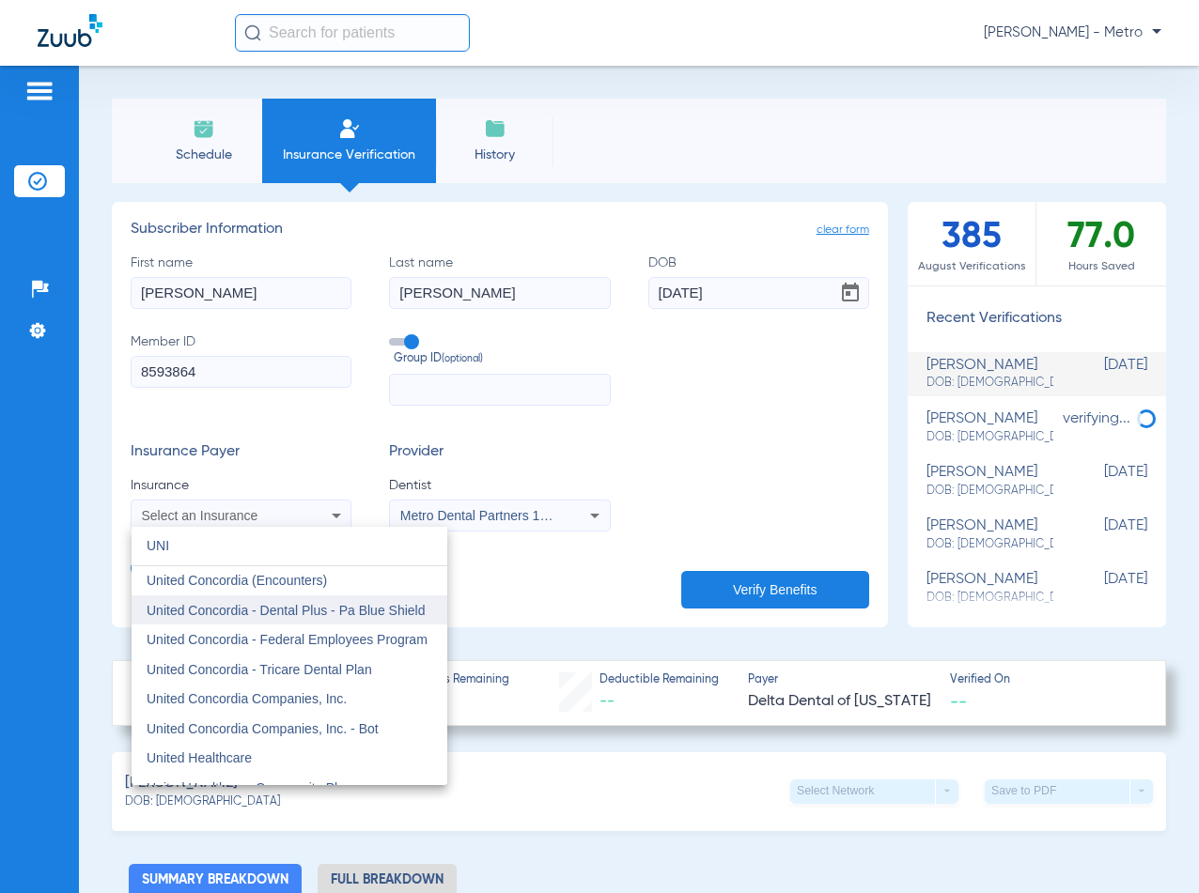
scroll to position [188, 0]
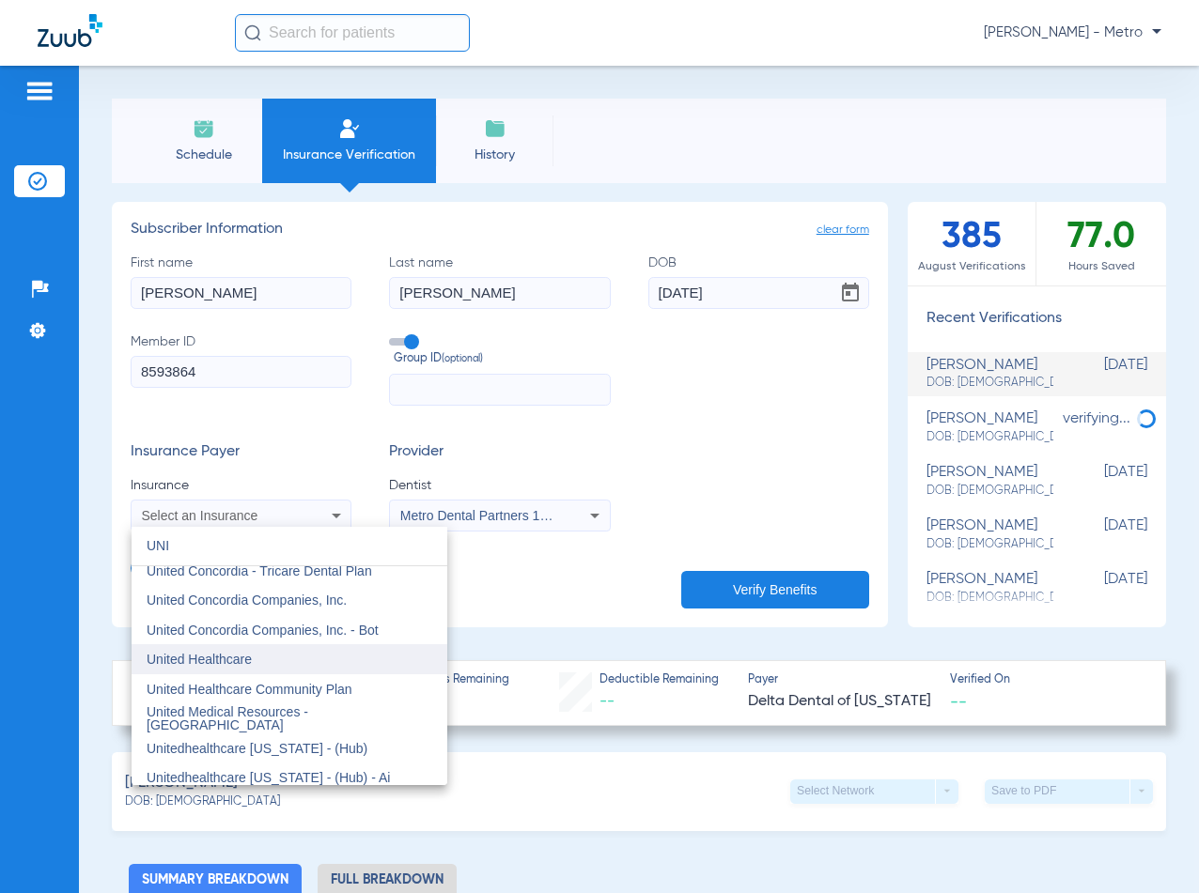
type input "UNI"
click at [337, 660] on mat-option "United Healthcare" at bounding box center [290, 660] width 316 height 30
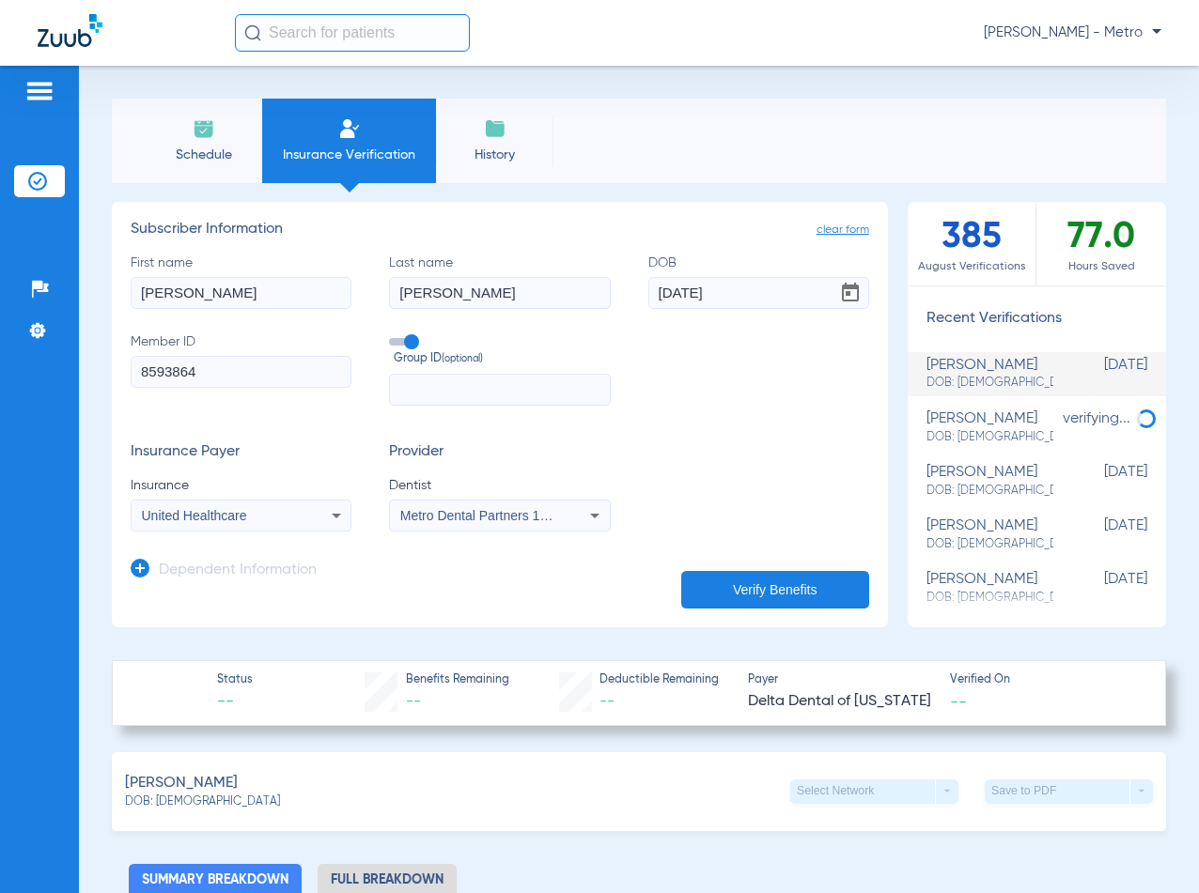
click at [795, 585] on button "Verify Benefits" at bounding box center [775, 590] width 188 height 38
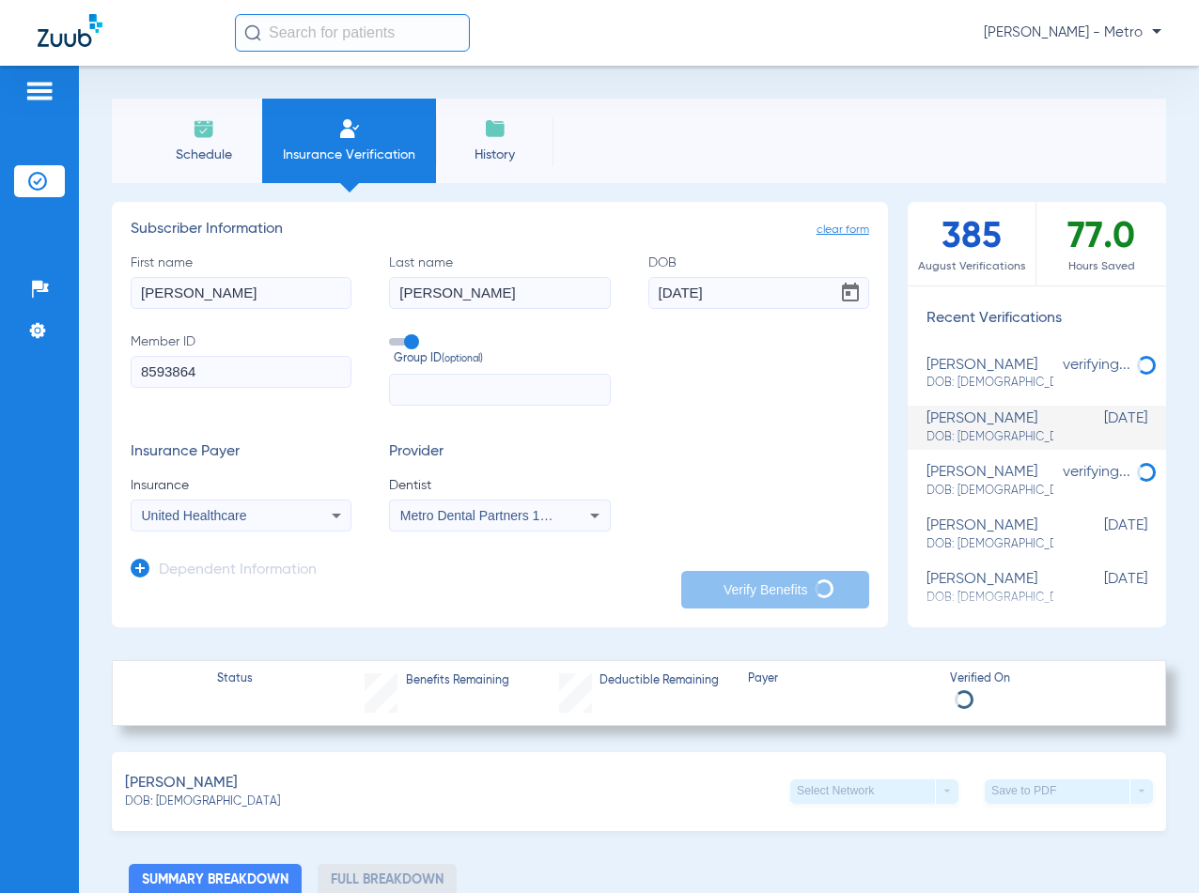
type input "[PERSON_NAME]"
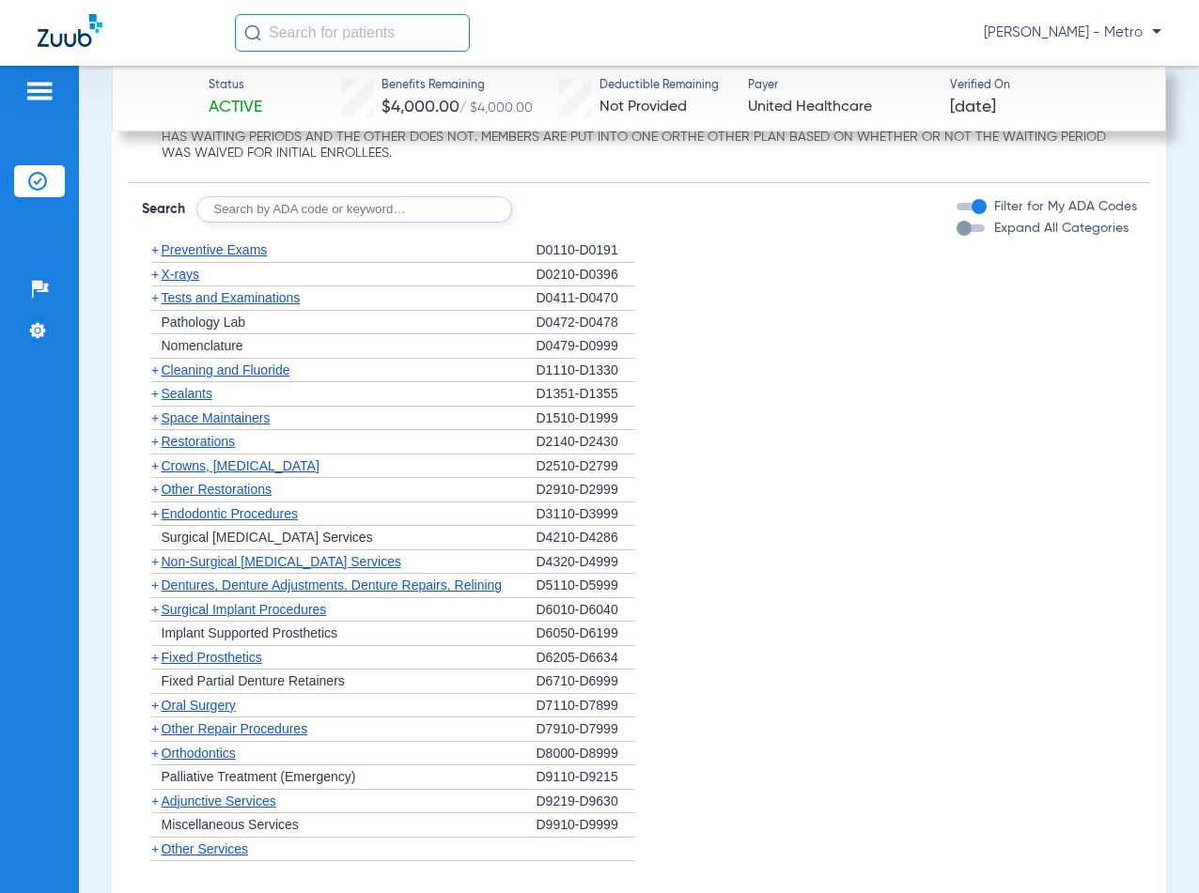
scroll to position [2280, 0]
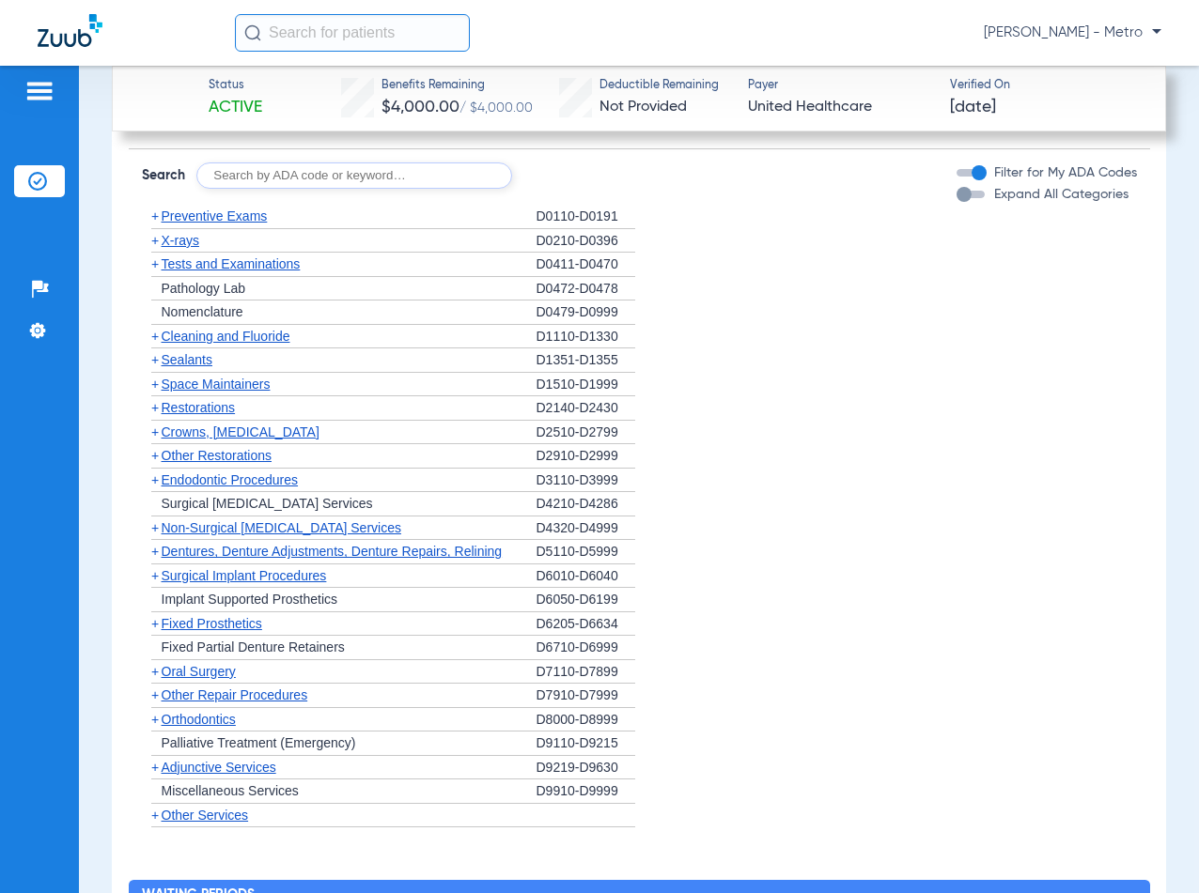
click at [161, 251] on span "+" at bounding box center [152, 240] width 20 height 23
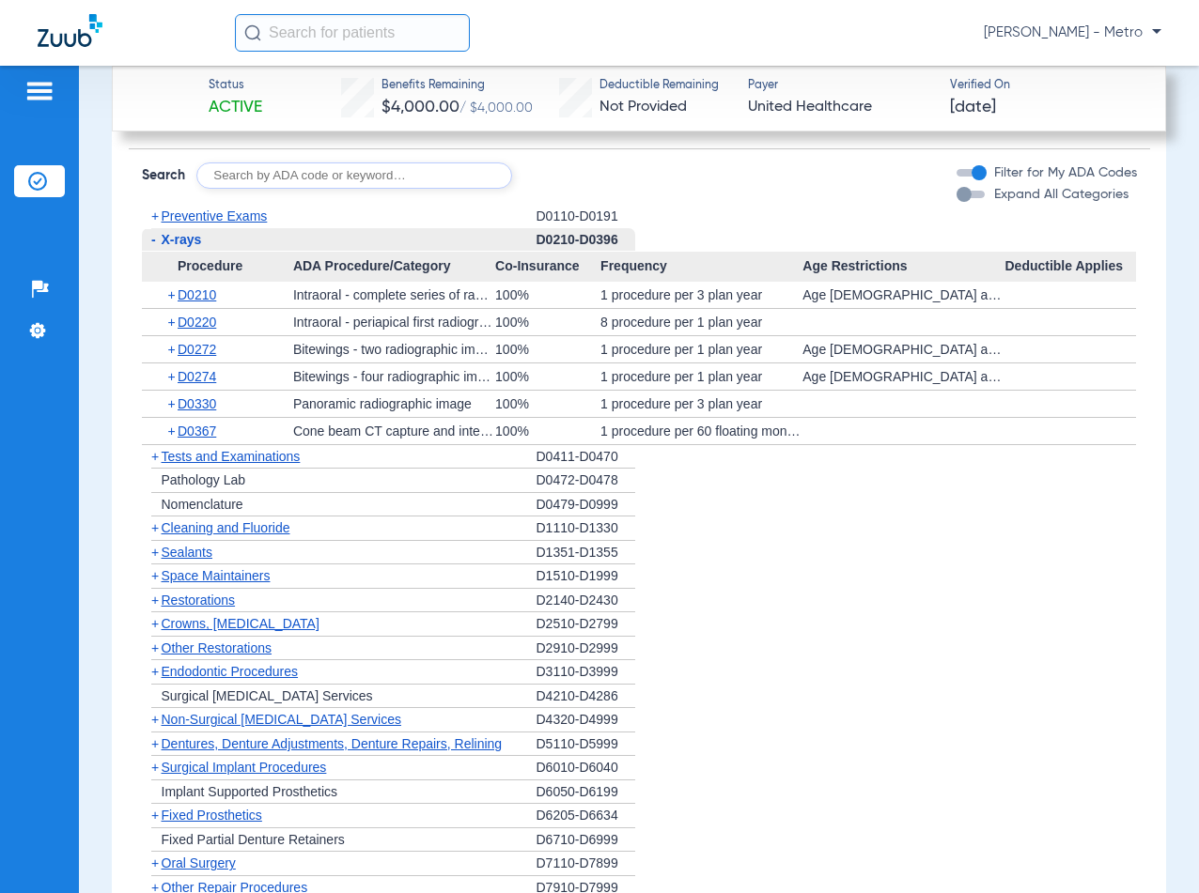
click at [154, 247] on span "-" at bounding box center [153, 239] width 5 height 15
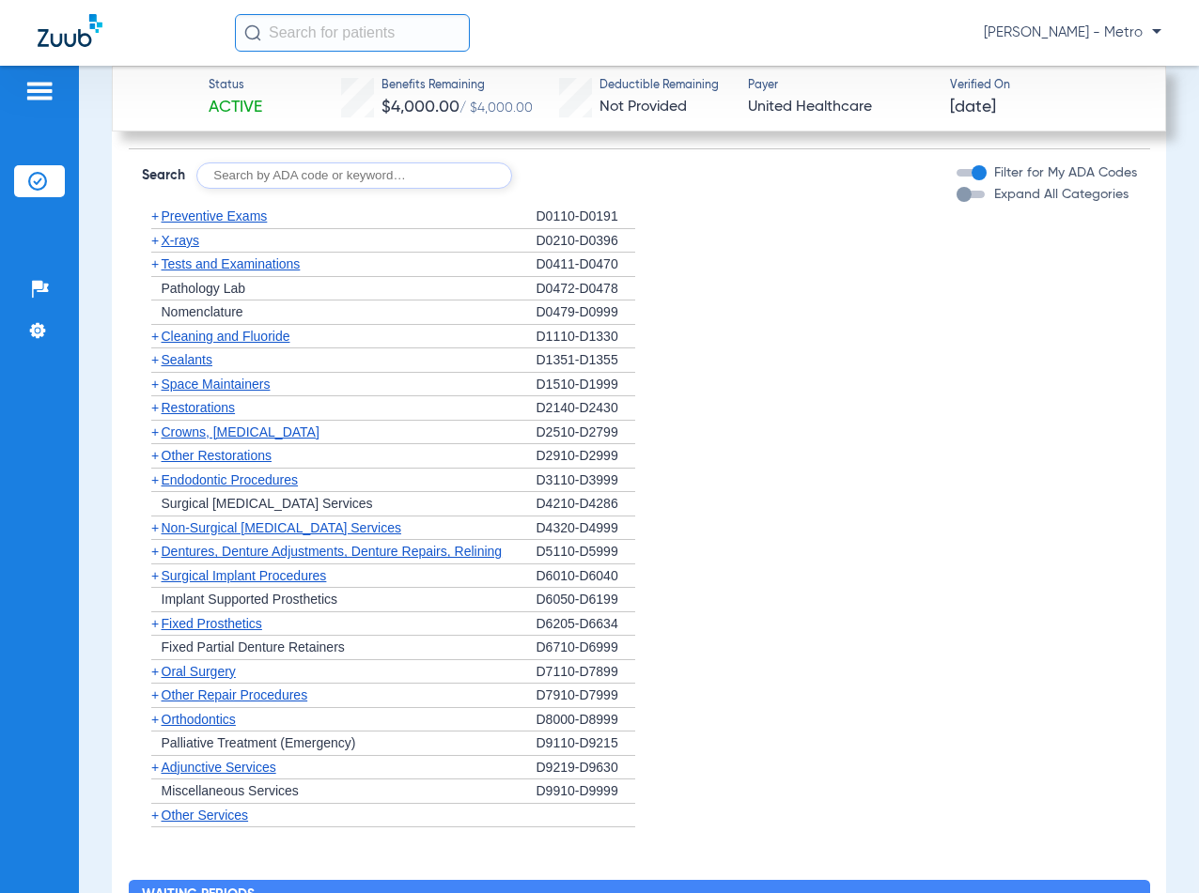
click at [157, 344] on span "+" at bounding box center [155, 336] width 8 height 15
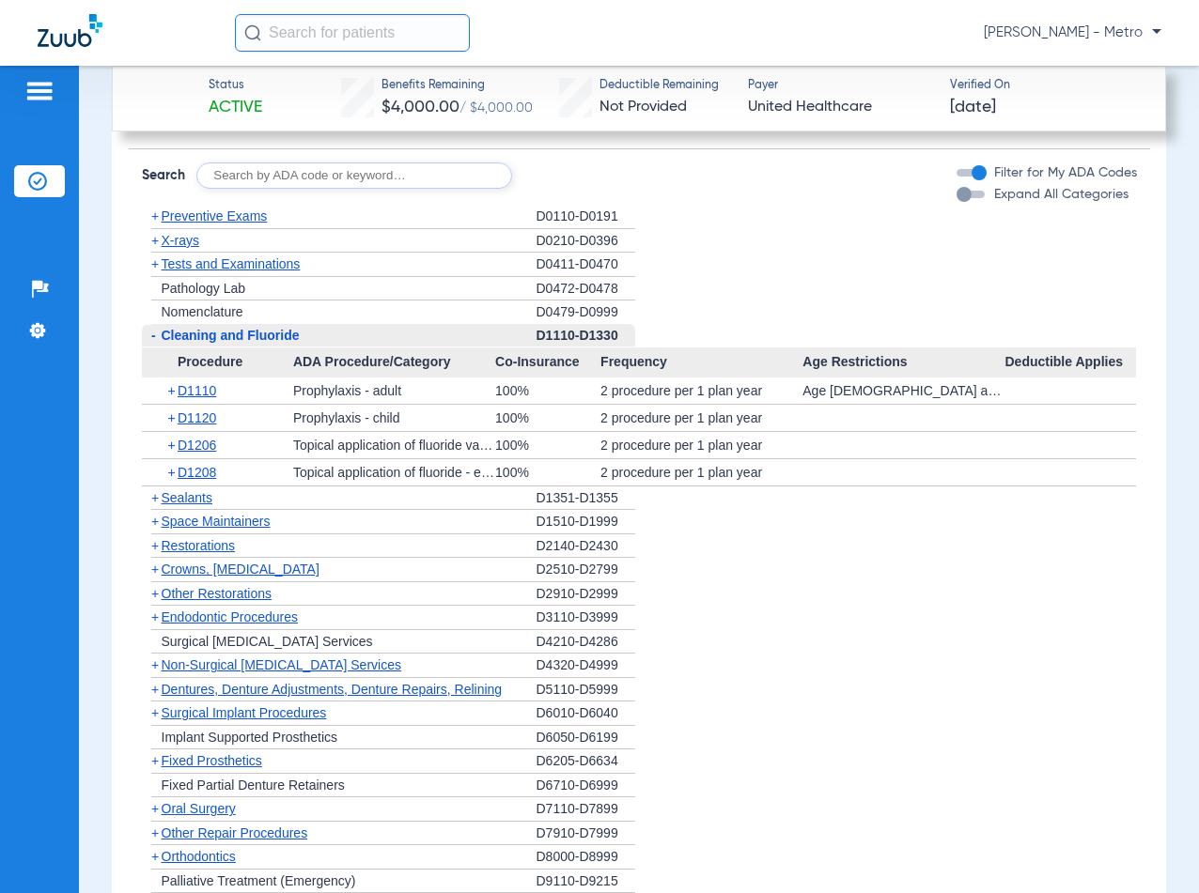
click at [157, 348] on span "-" at bounding box center [152, 335] width 20 height 23
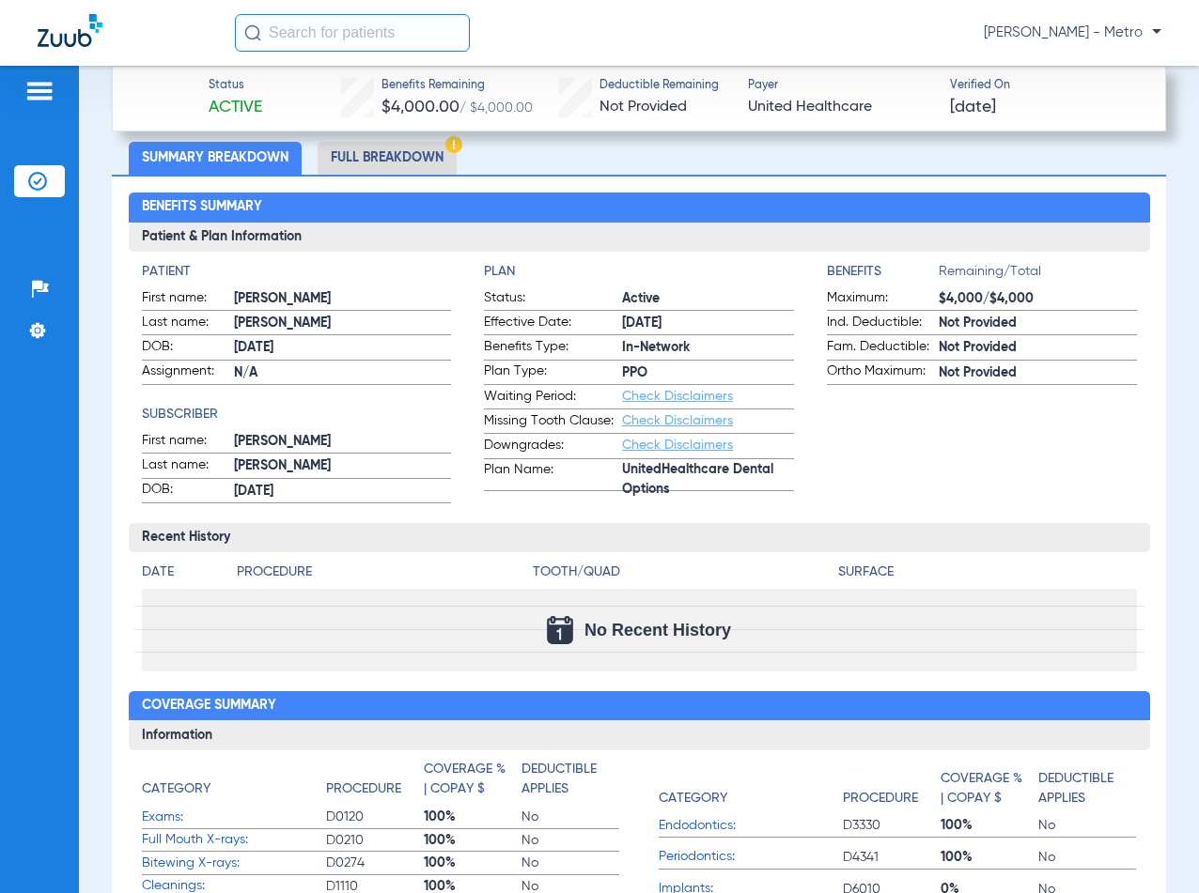
scroll to position [629, 0]
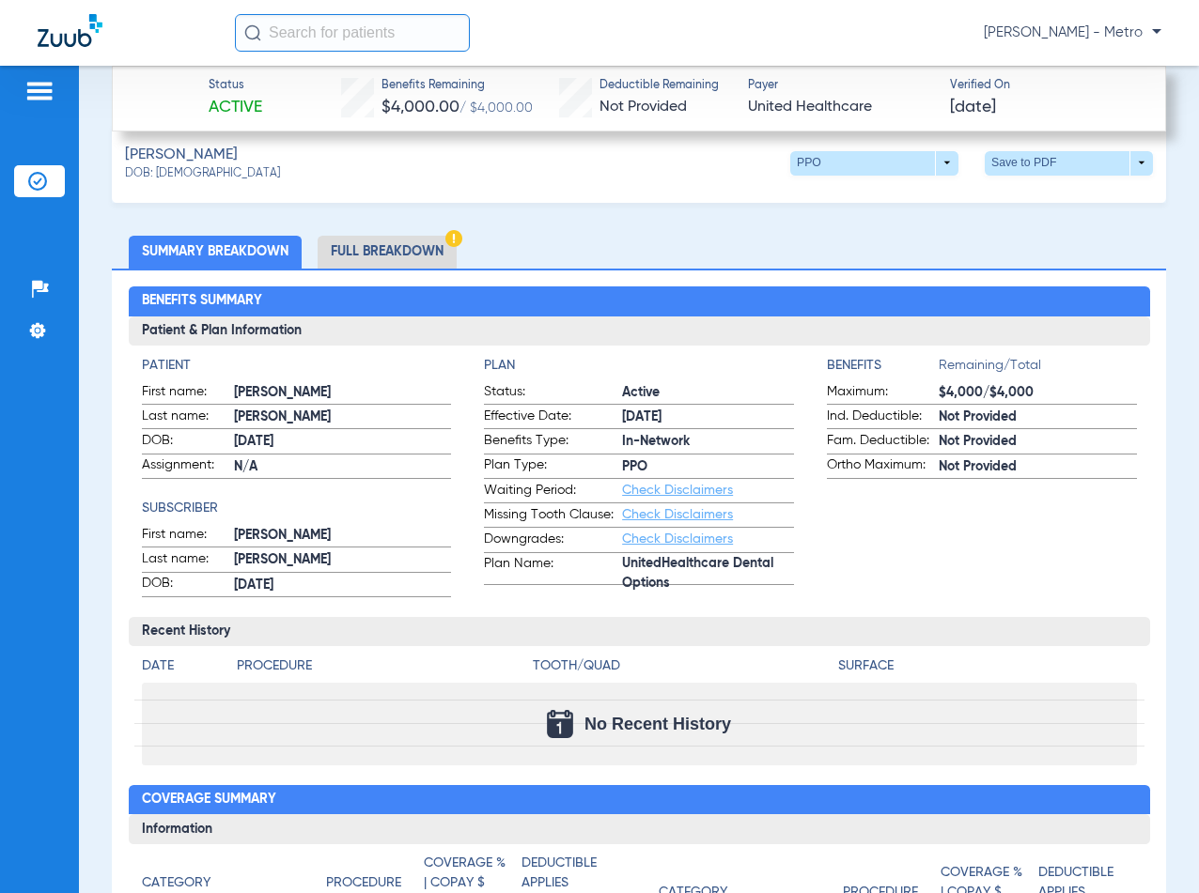
click at [654, 488] on link "Check Disclaimers" at bounding box center [677, 490] width 111 height 13
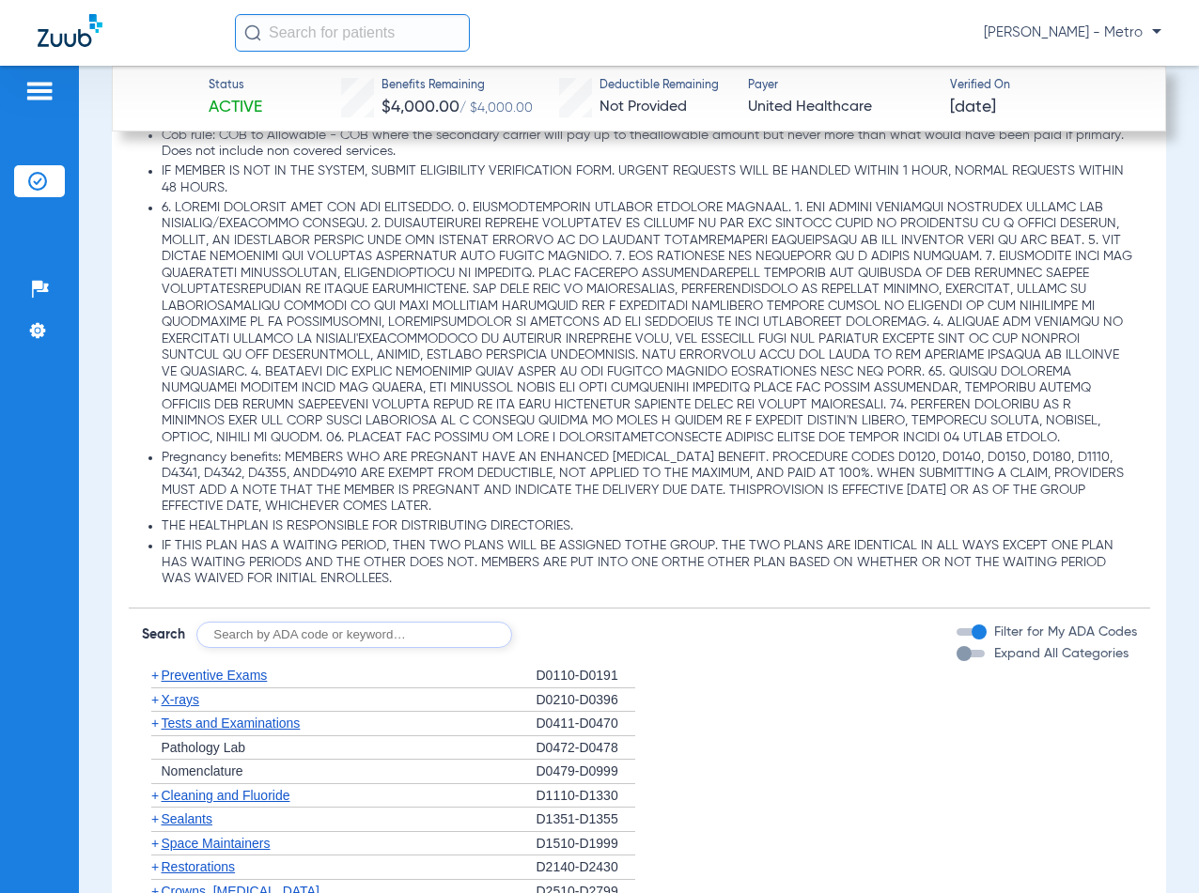
scroll to position [1848, 0]
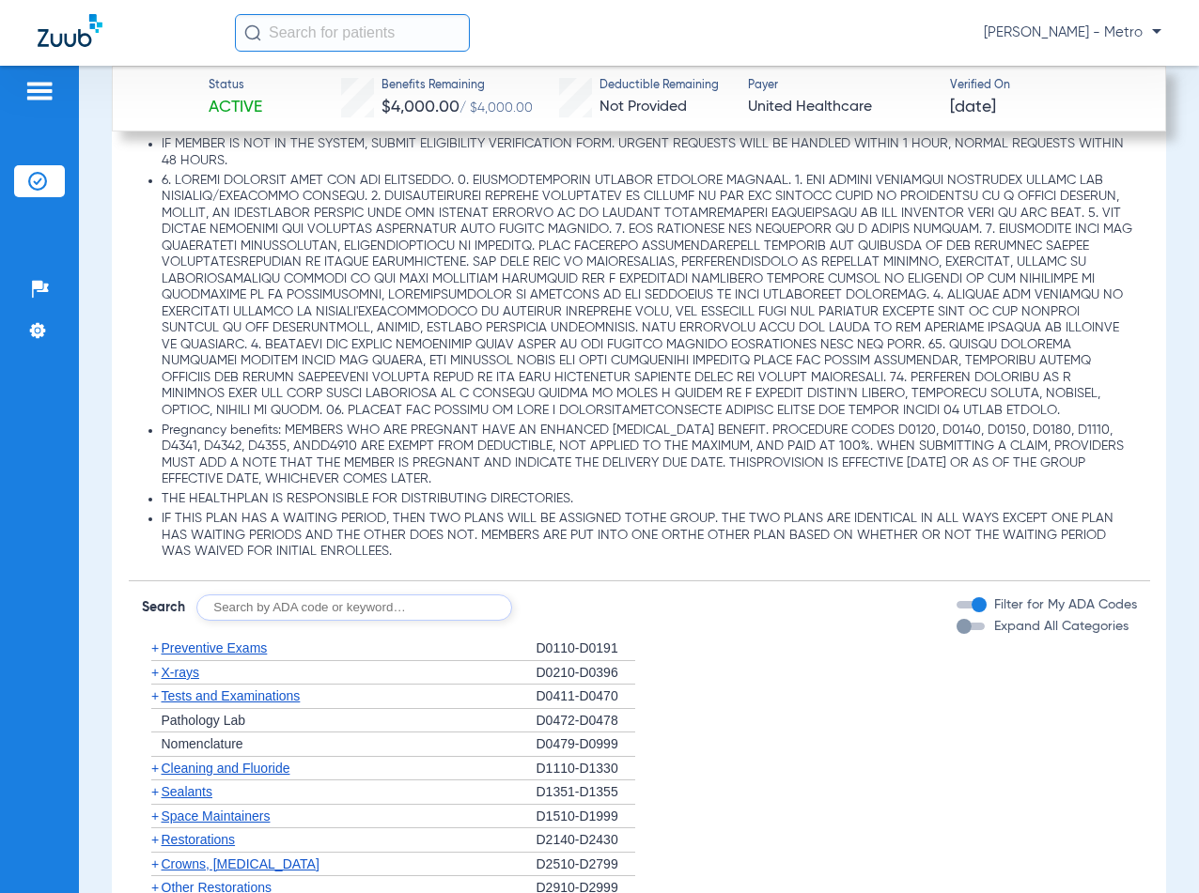
click at [956, 634] on div "button" at bounding box center [963, 626] width 15 height 15
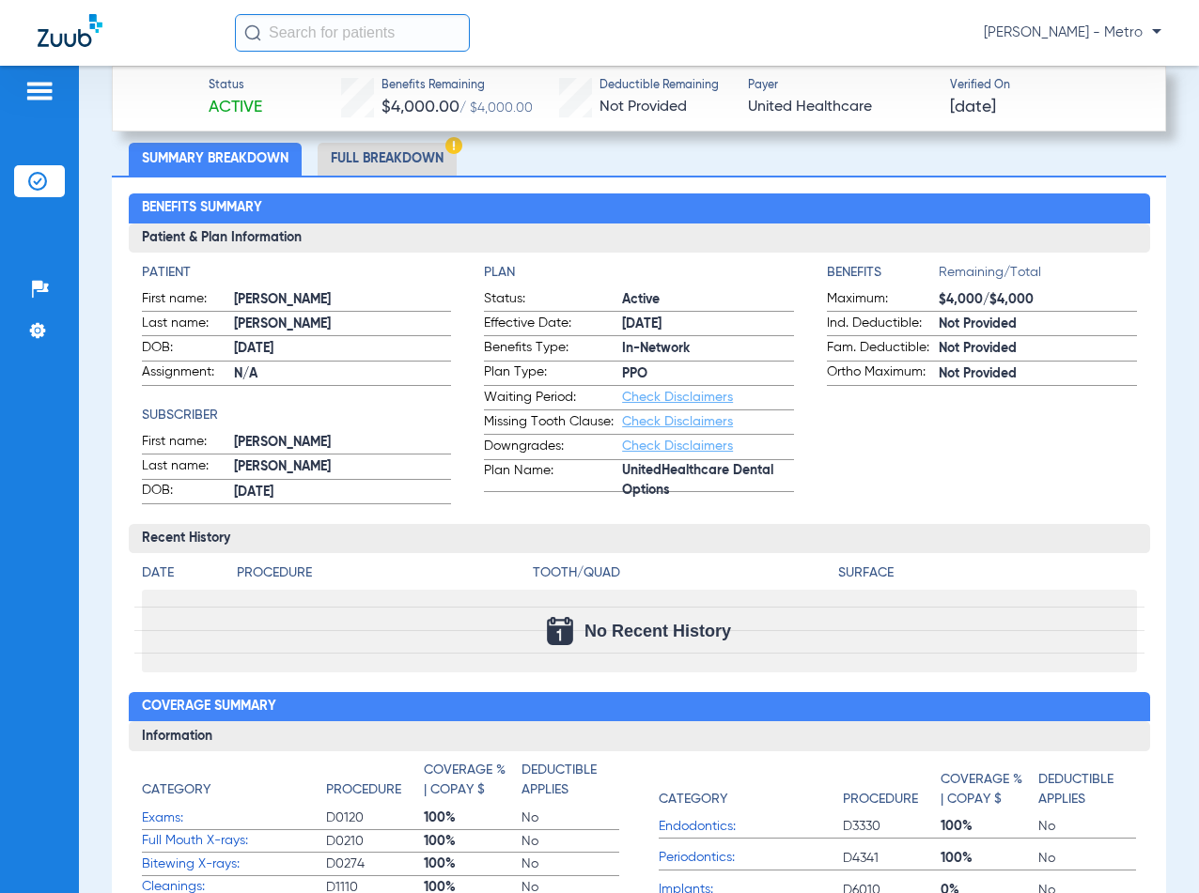
scroll to position [721, 0]
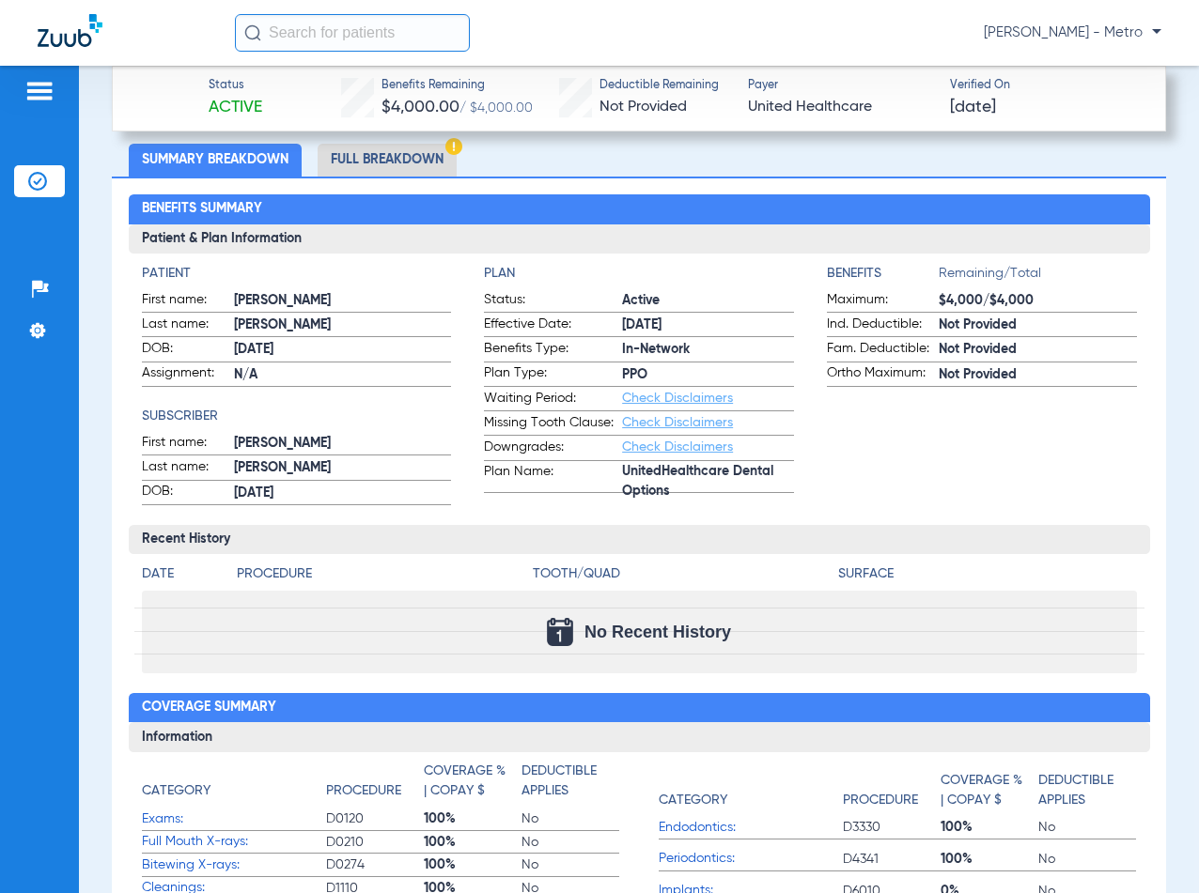
click at [634, 450] on link "Check Disclaimers" at bounding box center [677, 447] width 111 height 13
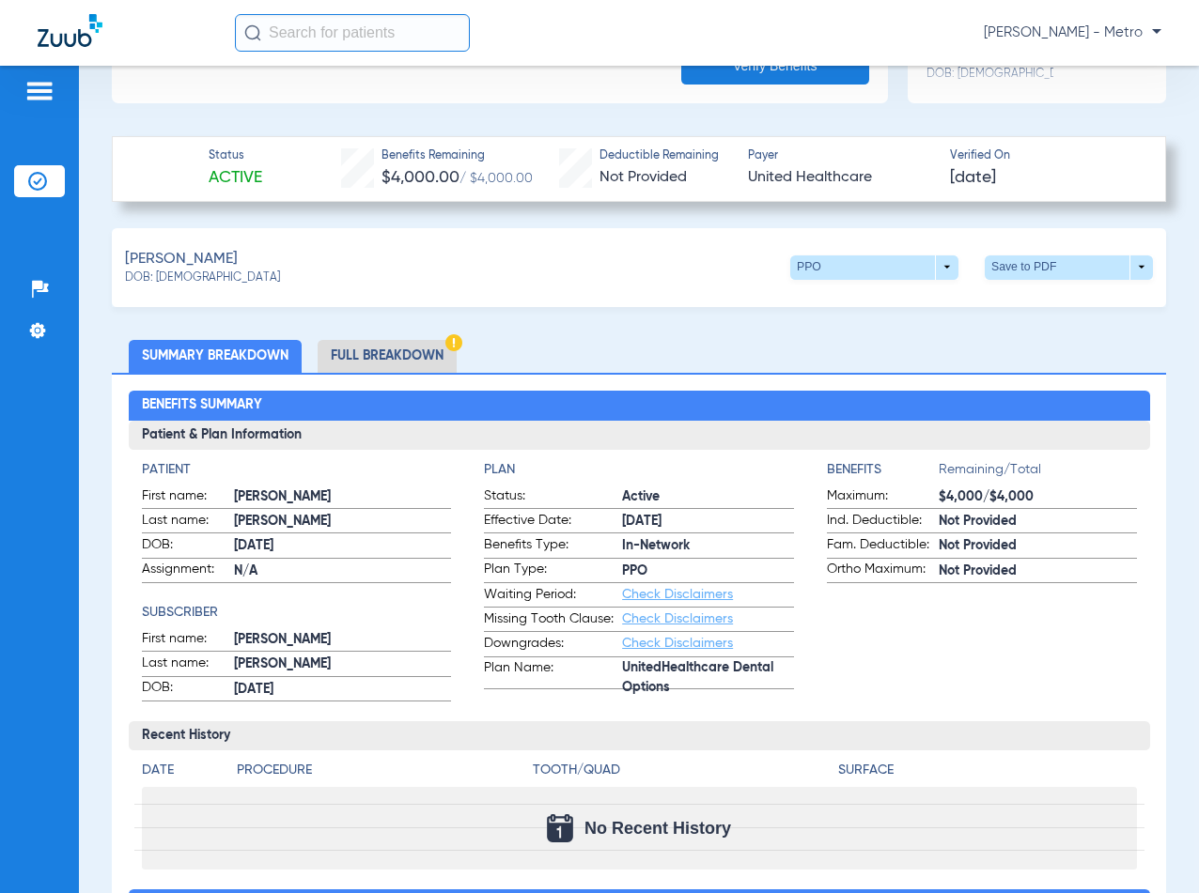
scroll to position [345, 0]
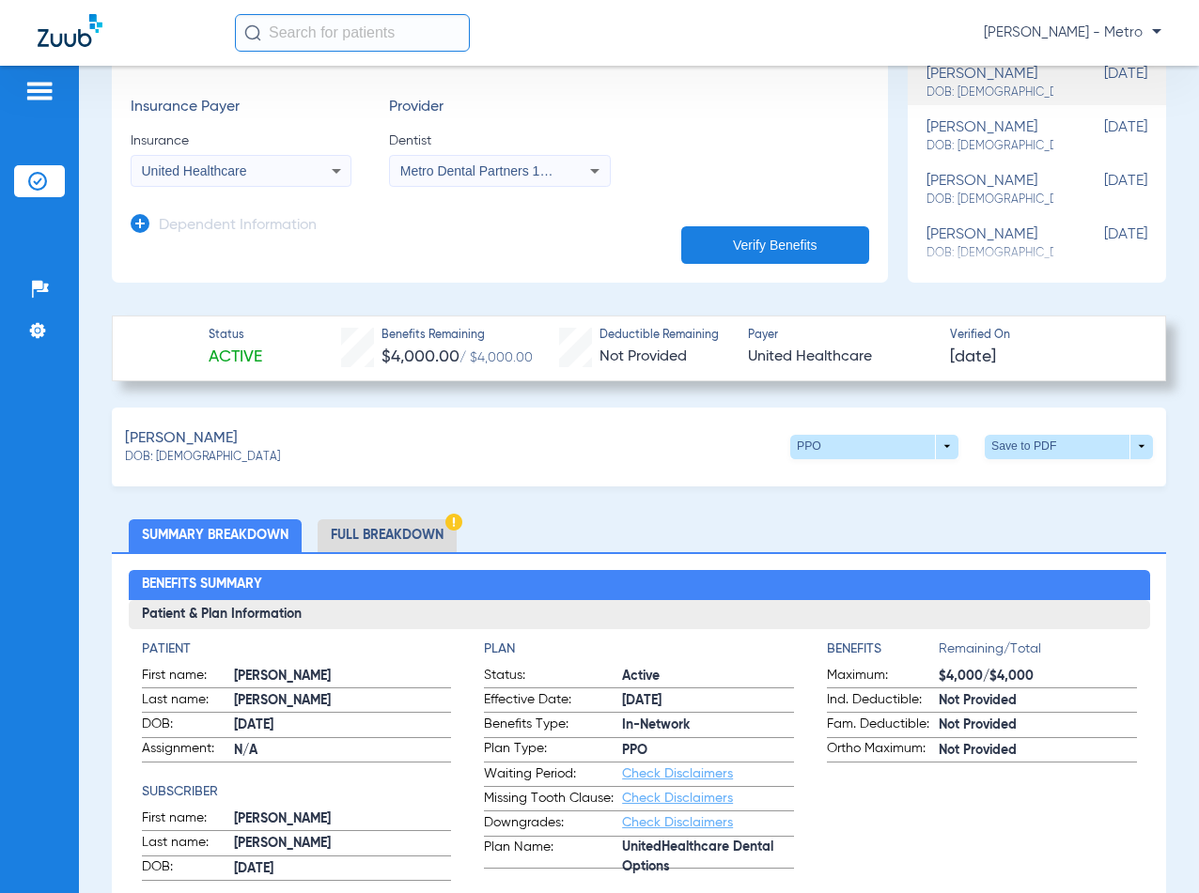
click at [412, 533] on li "Full Breakdown" at bounding box center [387, 536] width 139 height 33
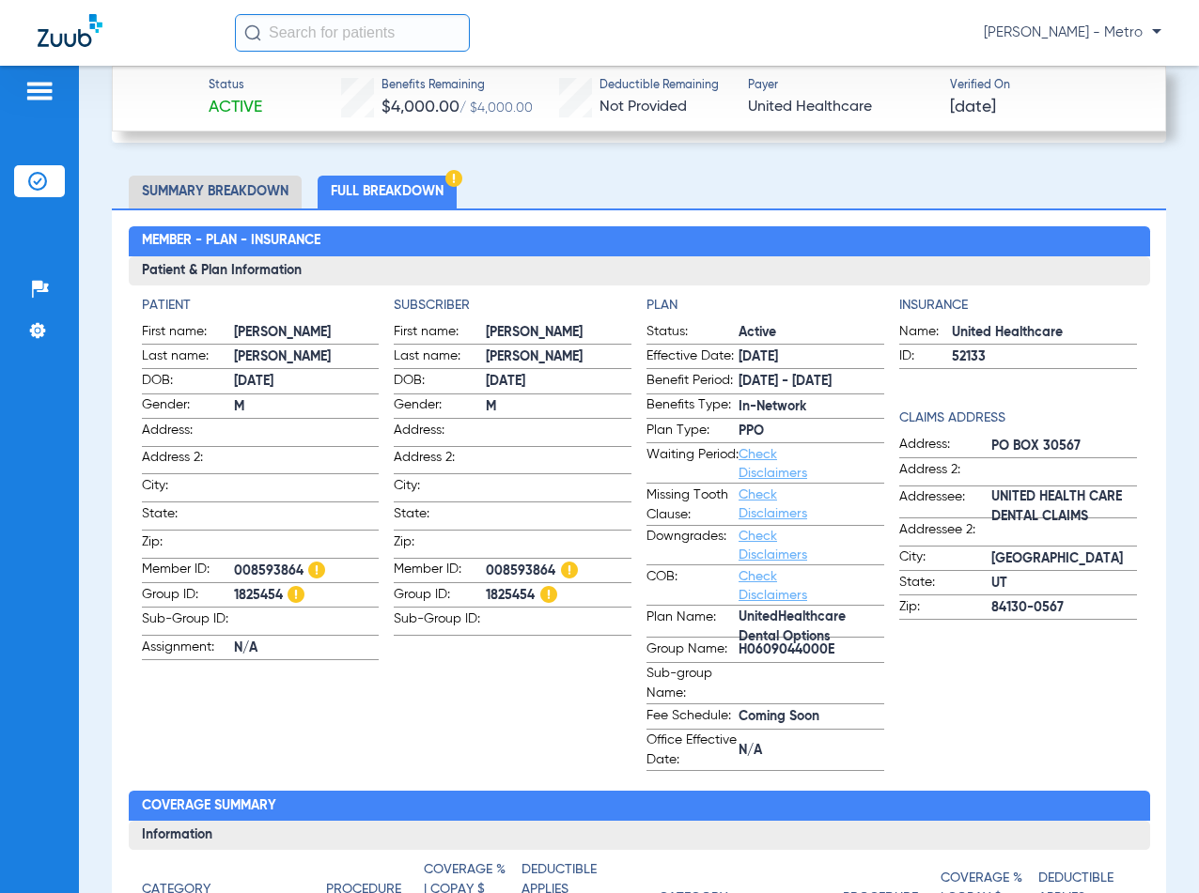
scroll to position [721, 0]
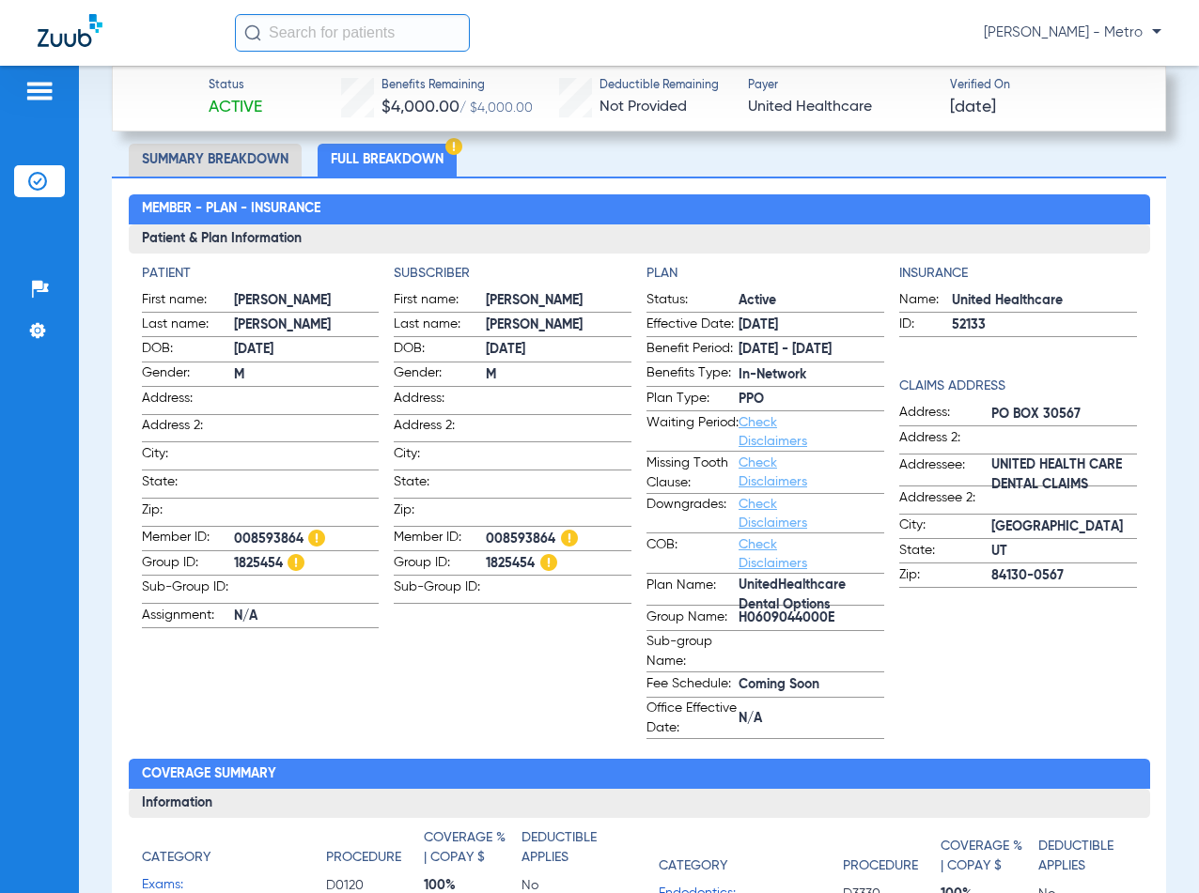
drag, startPoint x: 937, startPoint y: 321, endPoint x: 973, endPoint y: 321, distance: 36.6
click at [973, 321] on label "ID: 52133" at bounding box center [1018, 326] width 238 height 23
click at [825, 364] on label "Benefits Type: In-Network" at bounding box center [765, 375] width 238 height 23
drag, startPoint x: 302, startPoint y: 533, endPoint x: 234, endPoint y: 531, distance: 67.7
click at [234, 531] on span "008593864" at bounding box center [307, 540] width 146 height 20
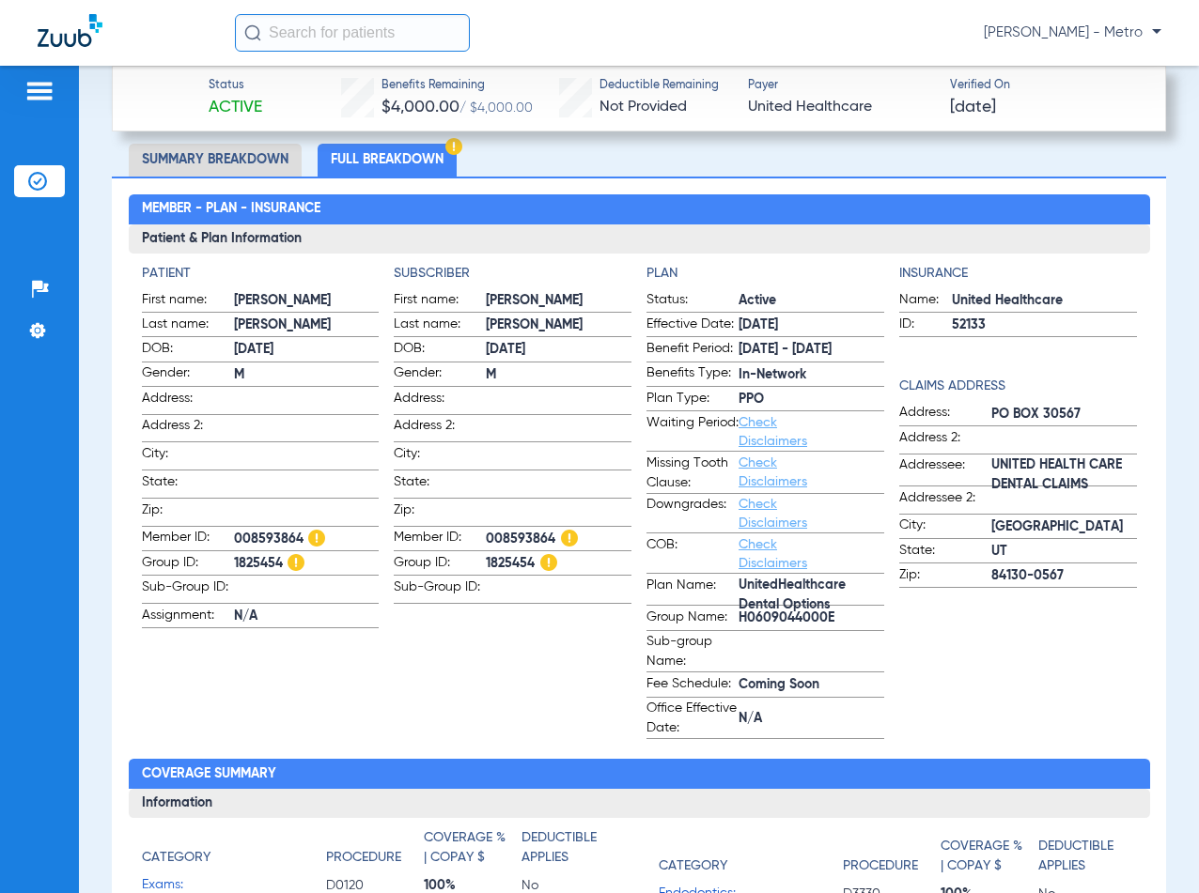
click at [330, 530] on span "008593864" at bounding box center [307, 540] width 146 height 20
click at [297, 535] on span "008593864" at bounding box center [307, 540] width 146 height 20
click at [312, 532] on img at bounding box center [316, 538] width 17 height 17
drag, startPoint x: 304, startPoint y: 532, endPoint x: 225, endPoint y: 529, distance: 79.9
click at [225, 529] on label "Member ID: 008593864" at bounding box center [261, 539] width 238 height 23
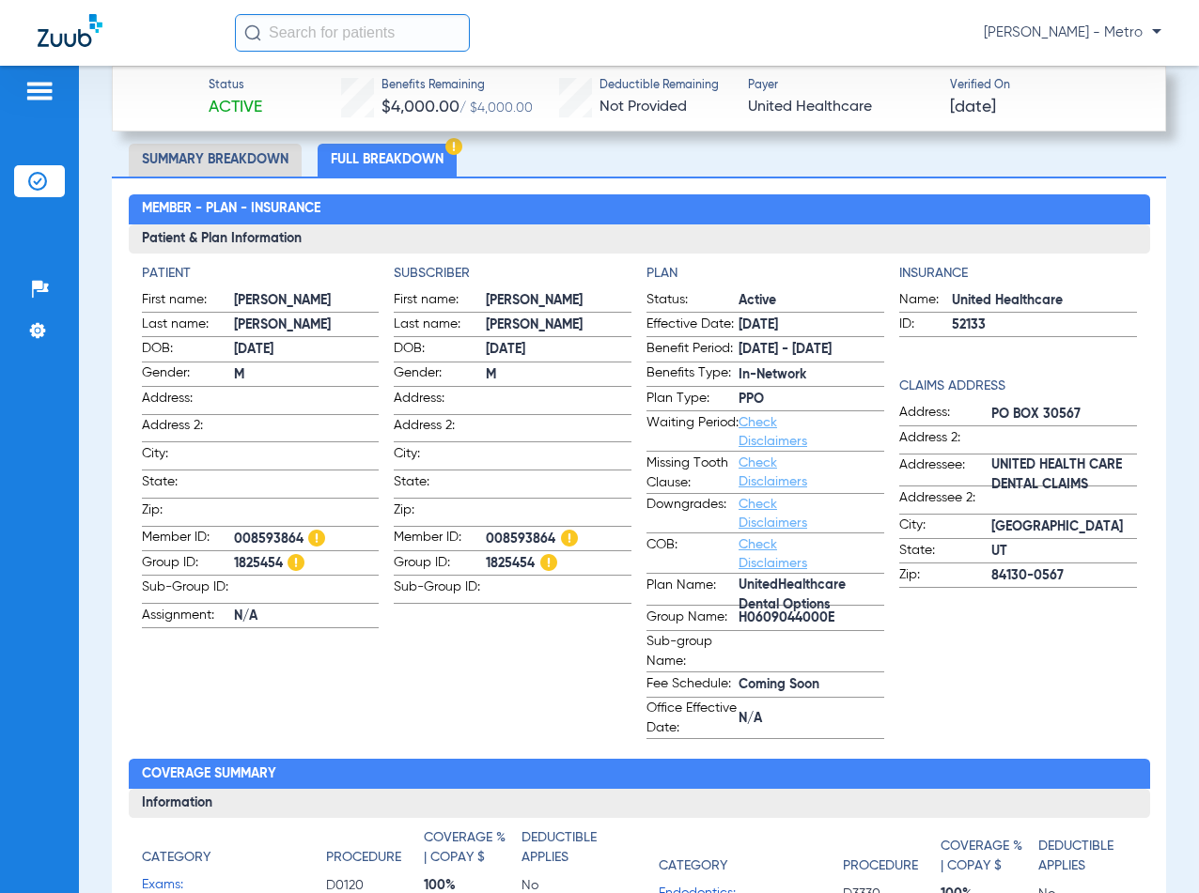
copy label "008593864"
click at [279, 557] on span "1825454" at bounding box center [307, 564] width 146 height 20
drag, startPoint x: 284, startPoint y: 558, endPoint x: 204, endPoint y: 559, distance: 79.9
click at [204, 559] on label "Group ID: 1825454" at bounding box center [261, 564] width 238 height 23
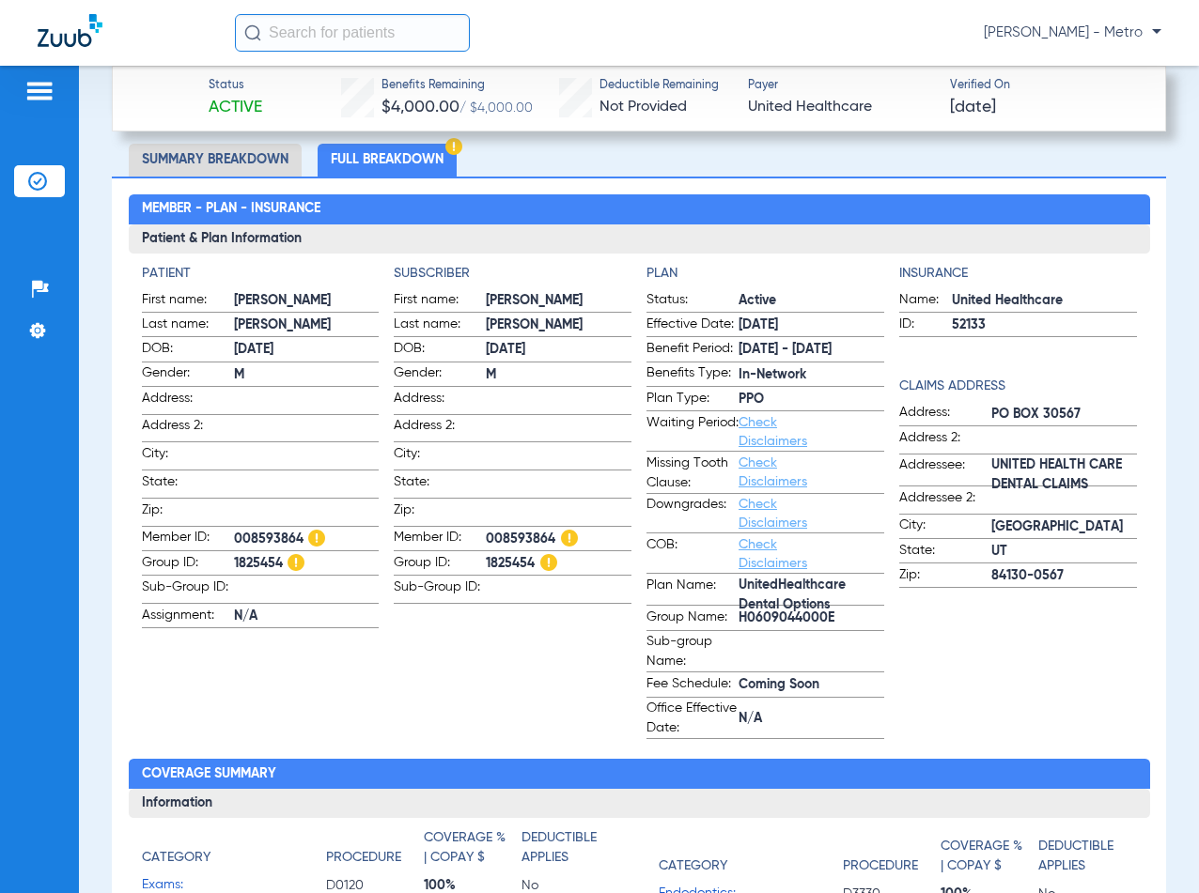
copy label "1825454"
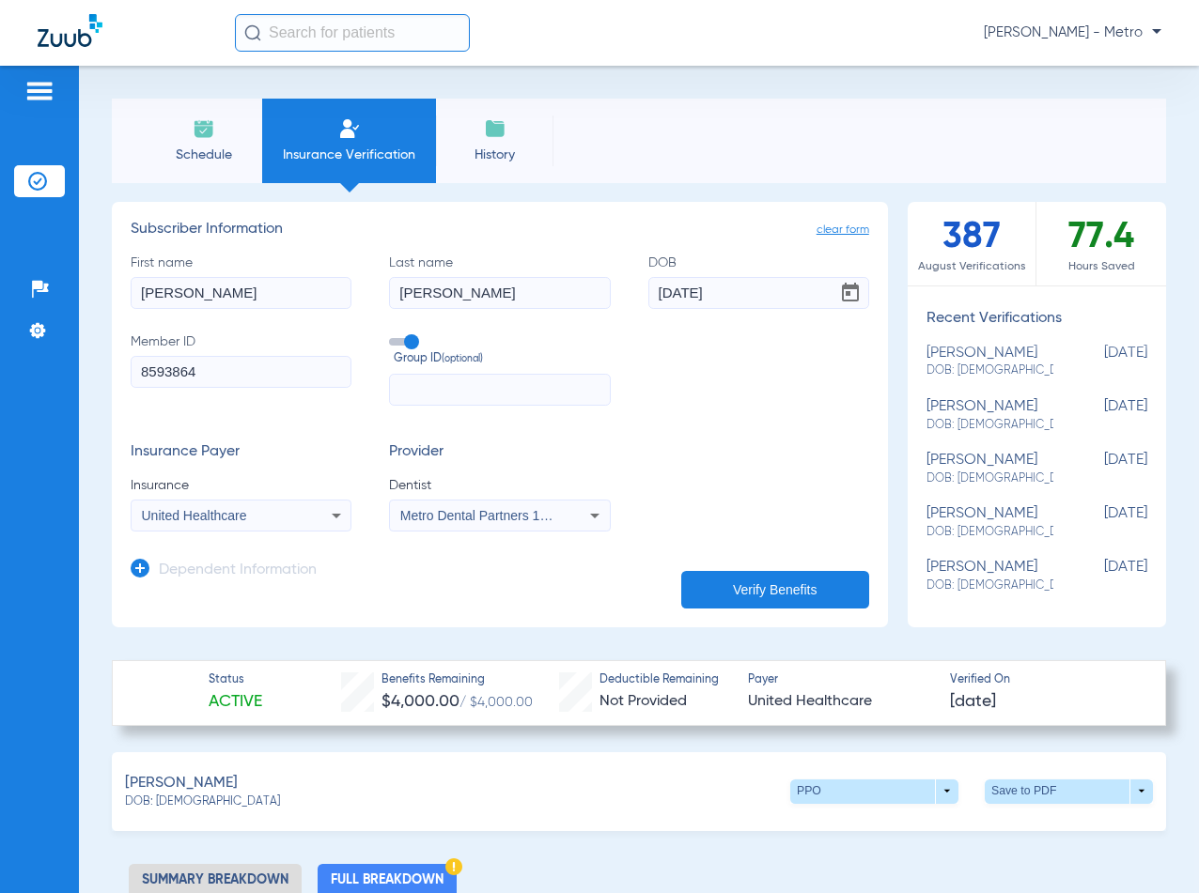
scroll to position [282, 0]
click at [1059, 775] on span at bounding box center [1069, 791] width 45 height 45
click at [916, 833] on span "Save to PDF" at bounding box center [914, 826] width 74 height 13
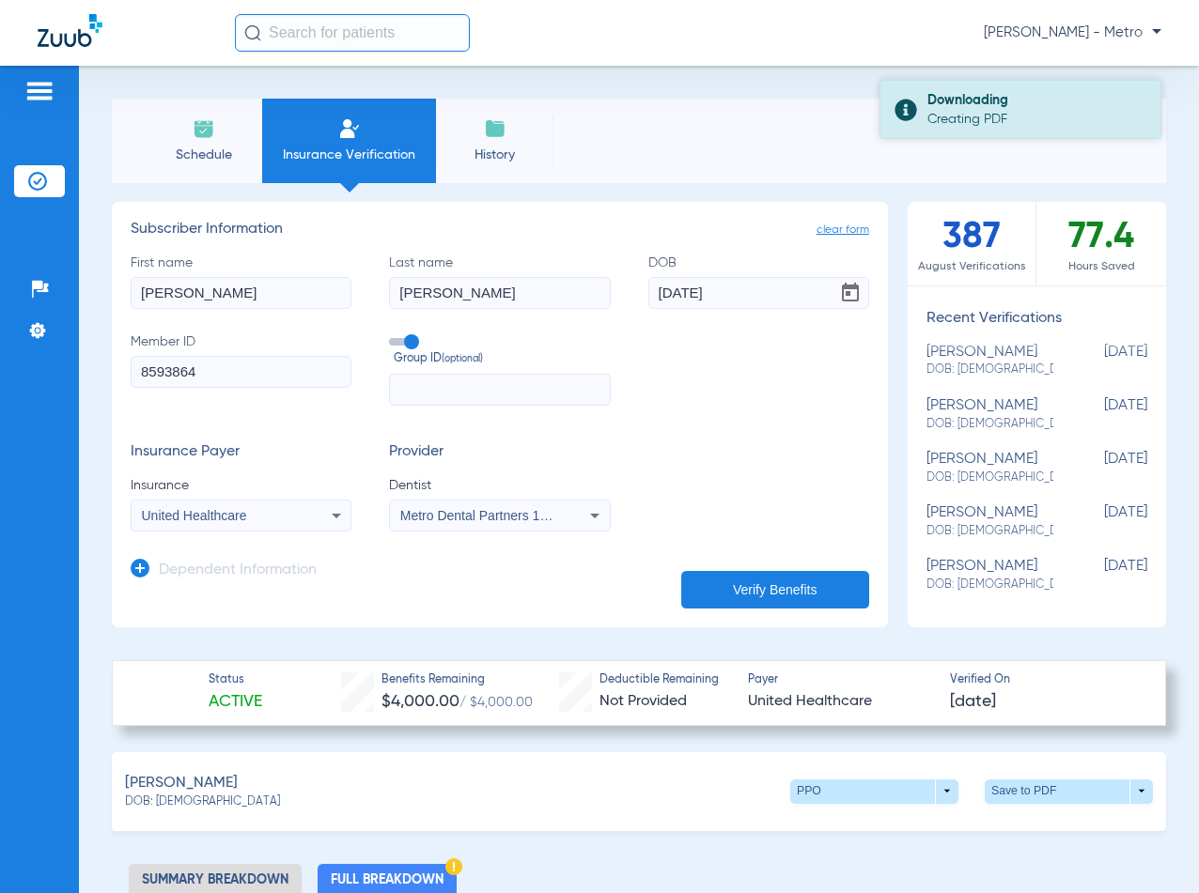
click at [1052, 97] on div "Downloading" at bounding box center [1035, 100] width 217 height 19
